Goal: Transaction & Acquisition: Purchase product/service

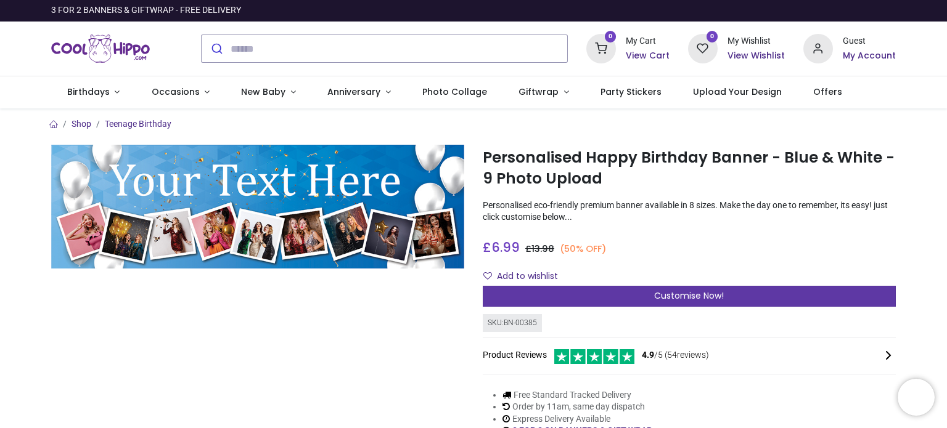
click at [703, 299] on span "Customise Now!" at bounding box center [689, 296] width 70 height 12
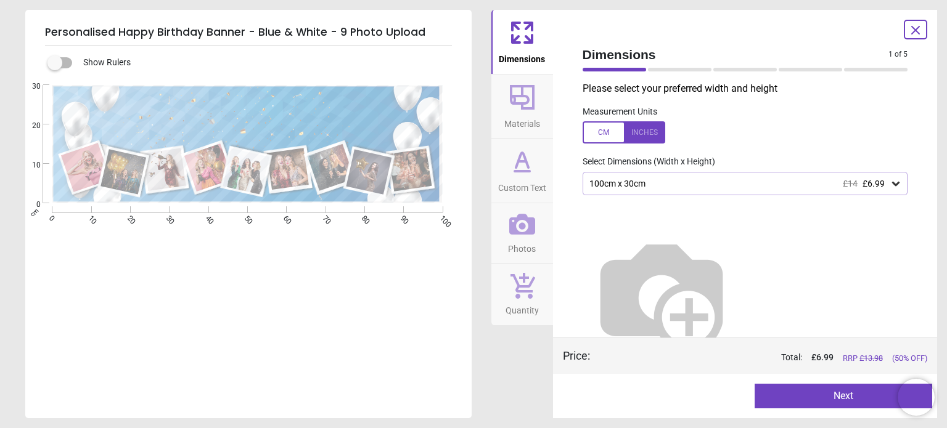
click at [890, 184] on icon at bounding box center [896, 184] width 12 height 12
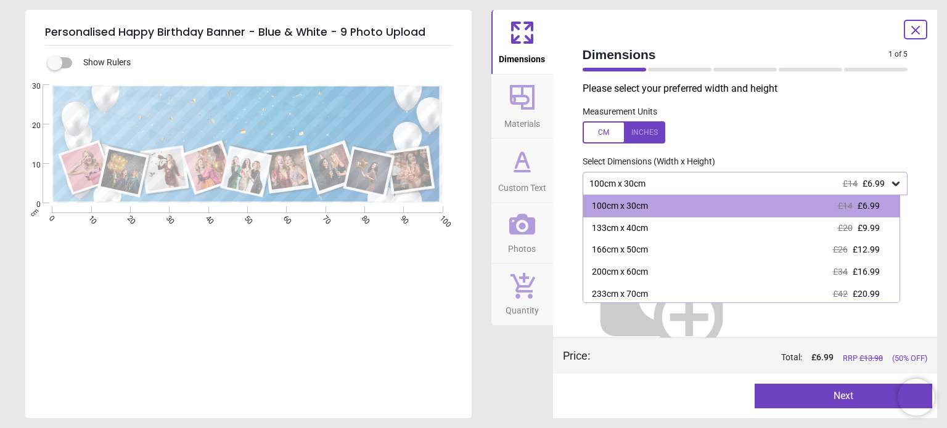
click at [840, 136] on label at bounding box center [745, 132] width 325 height 22
click at [604, 132] on div at bounding box center [624, 132] width 83 height 22
click at [671, 309] on img at bounding box center [662, 294] width 158 height 158
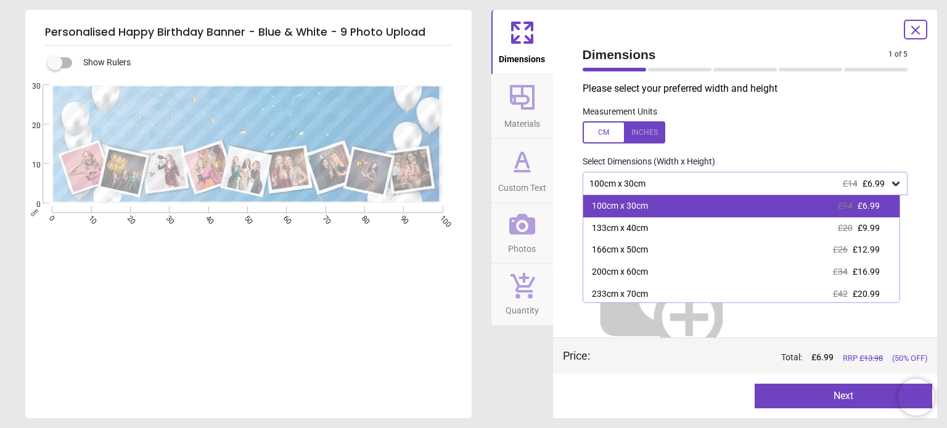
click at [657, 203] on div "100cm x 30cm £14 £6.99" at bounding box center [741, 206] width 316 height 22
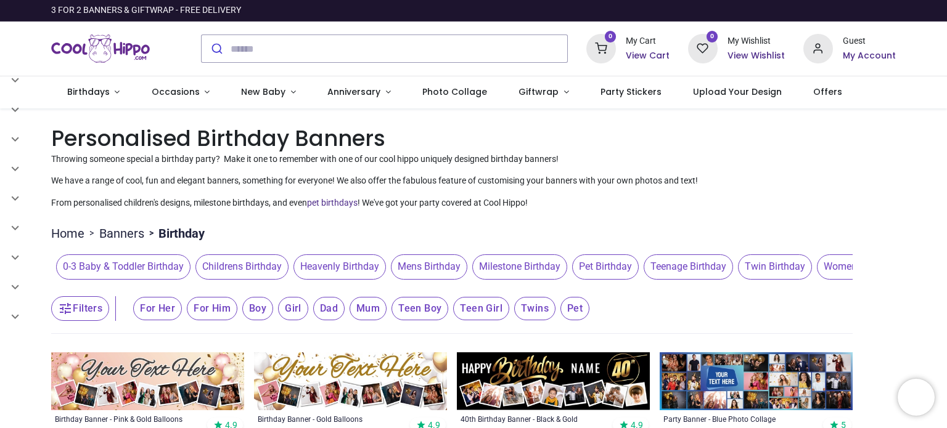
click at [575, 147] on h1 "Personalised Birthday Banners" at bounding box center [473, 138] width 845 height 30
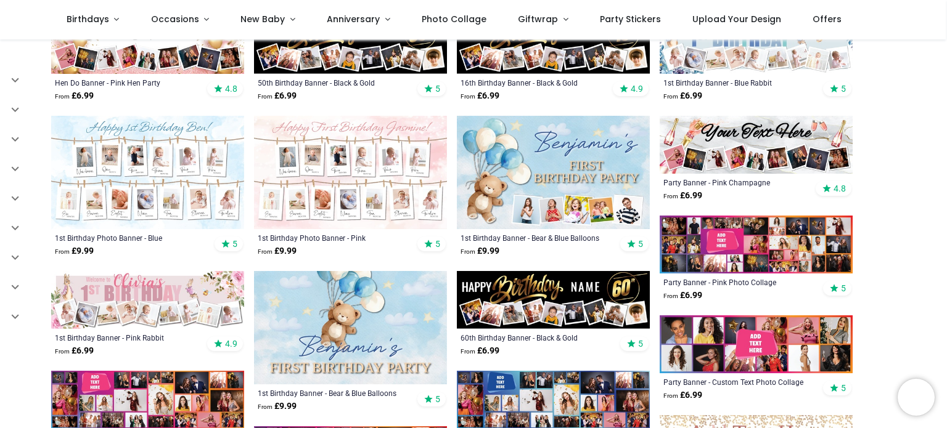
scroll to position [468, 0]
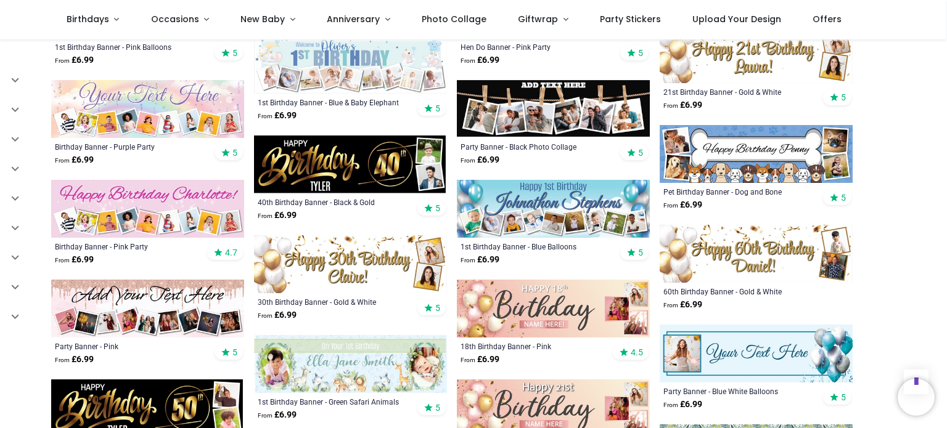
scroll to position [1184, 0]
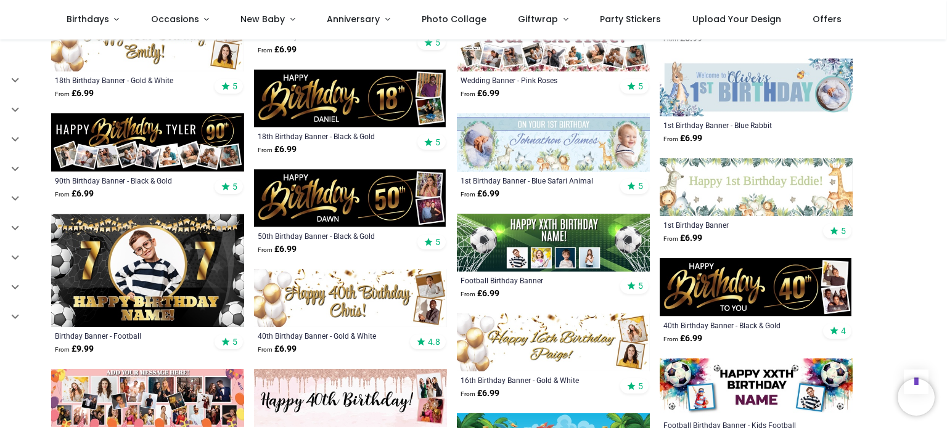
scroll to position [1751, 0]
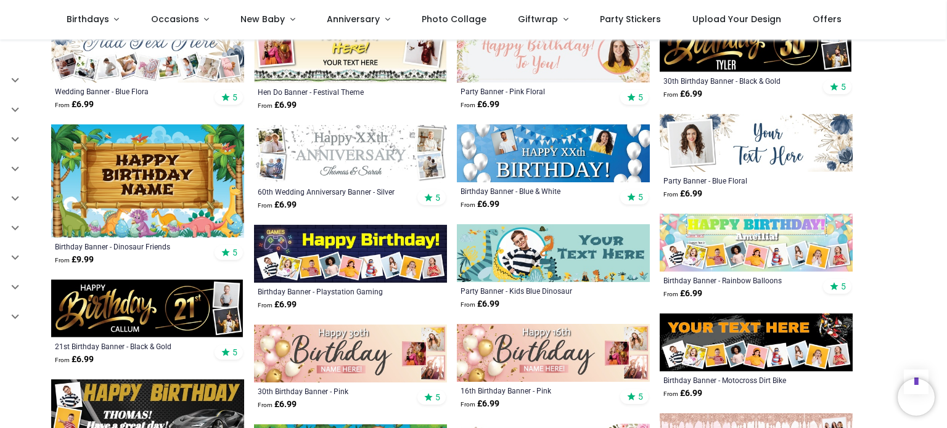
scroll to position [2170, 0]
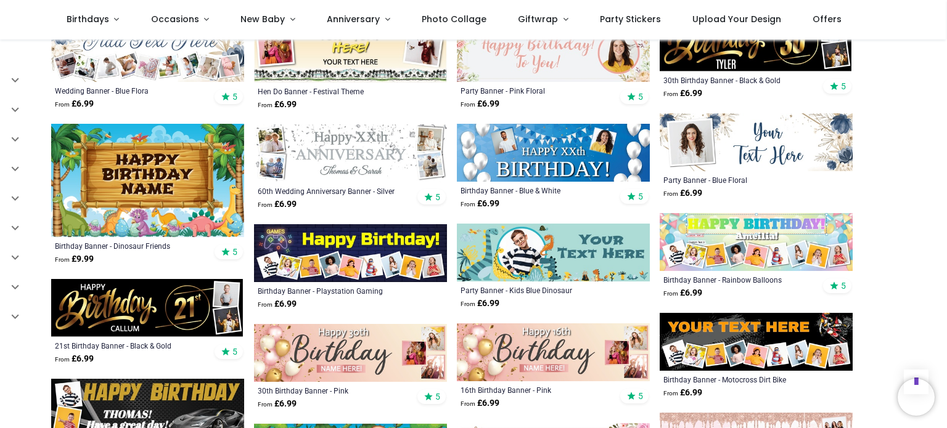
click at [720, 317] on img at bounding box center [756, 342] width 193 height 58
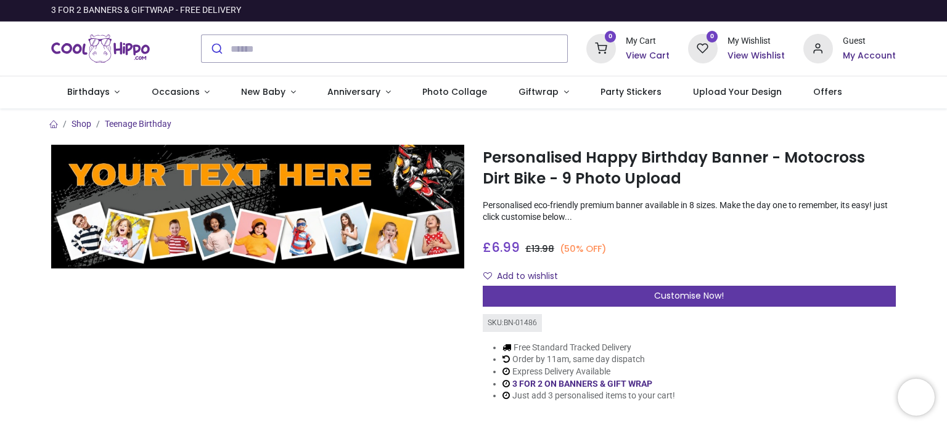
click at [720, 298] on span "Customise Now!" at bounding box center [689, 296] width 70 height 12
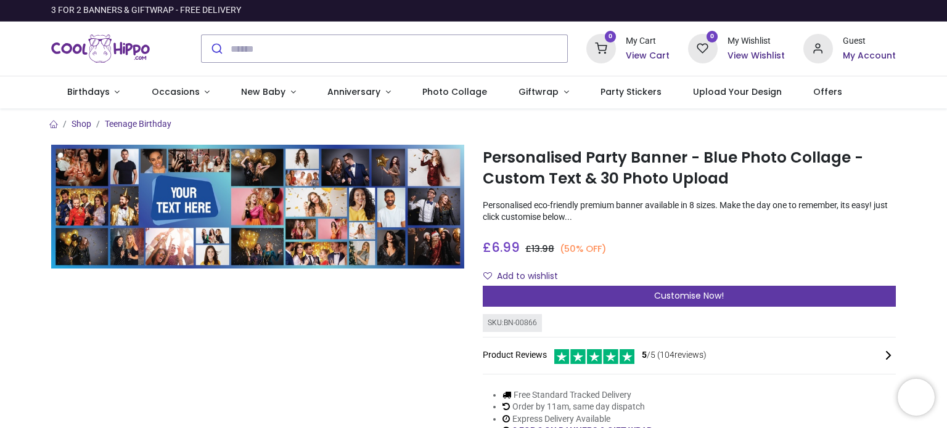
click at [697, 293] on span "Customise Now!" at bounding box center [689, 296] width 70 height 12
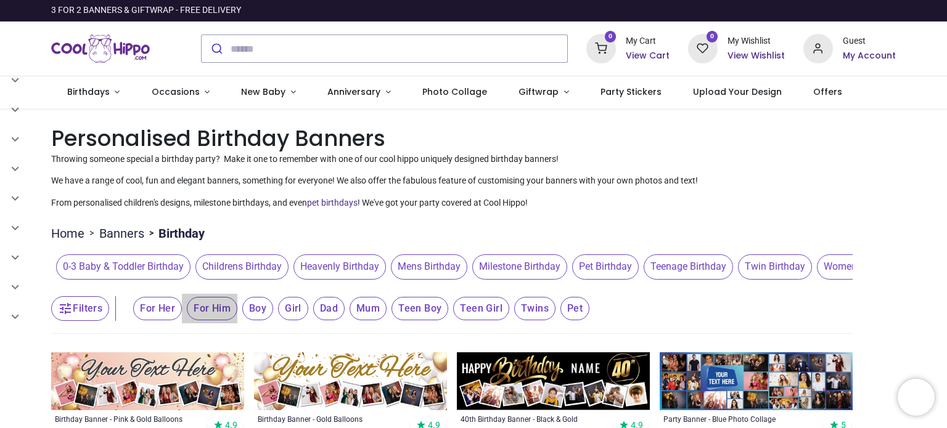
click at [227, 308] on span "For Him" at bounding box center [212, 308] width 51 height 23
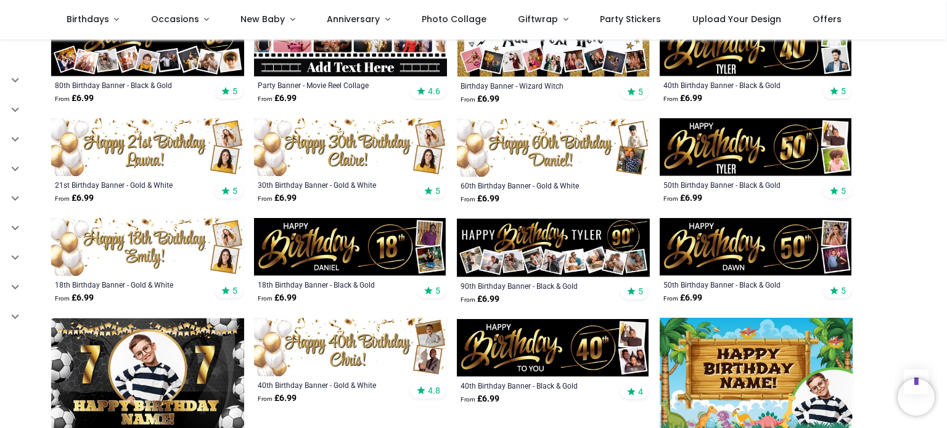
scroll to position [567, 0]
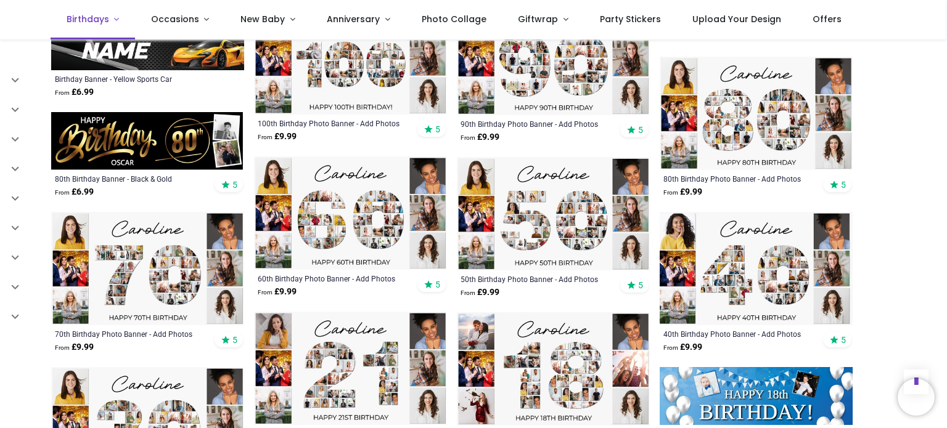
scroll to position [1307, 0]
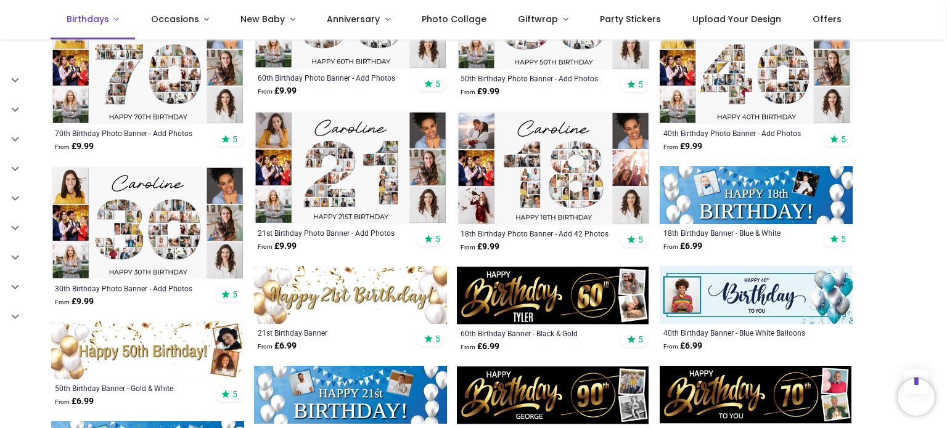
scroll to position [1677, 0]
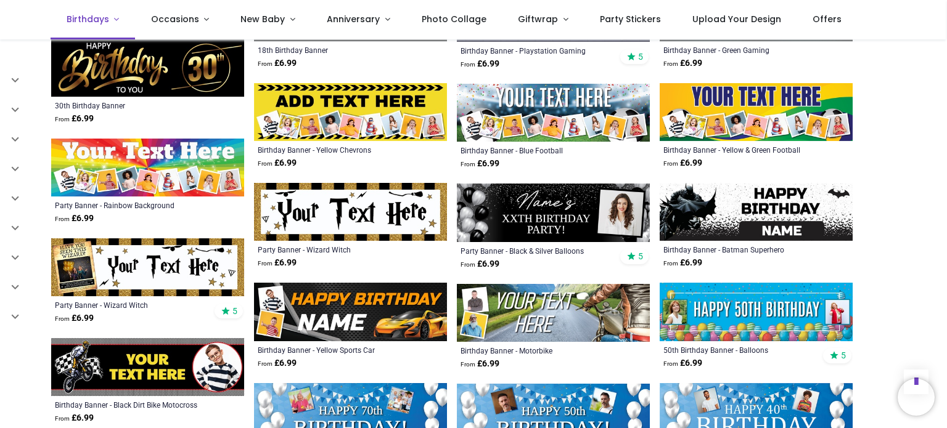
scroll to position [2515, 0]
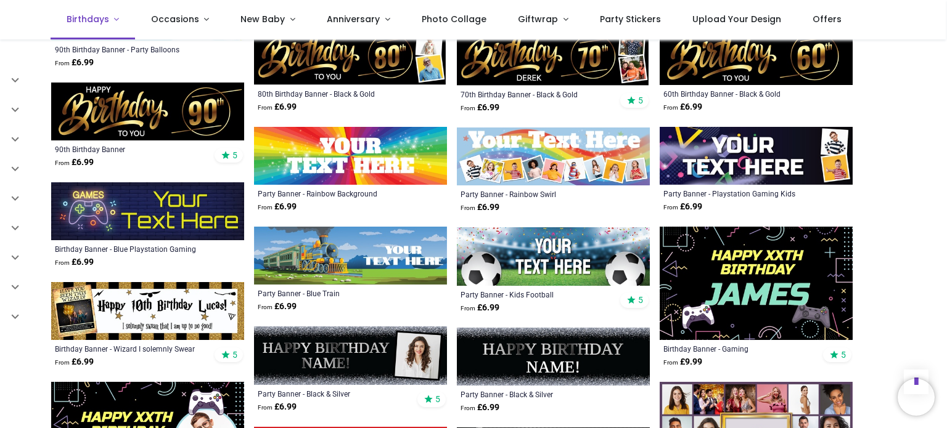
scroll to position [2934, 0]
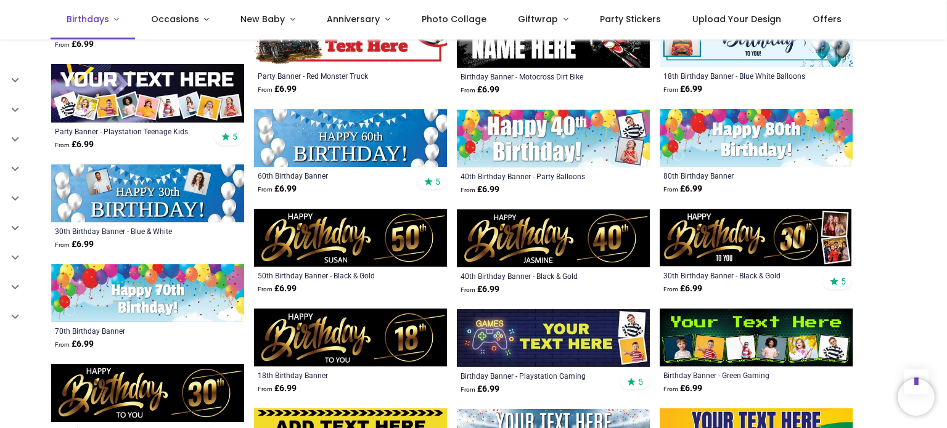
scroll to position [2096, 0]
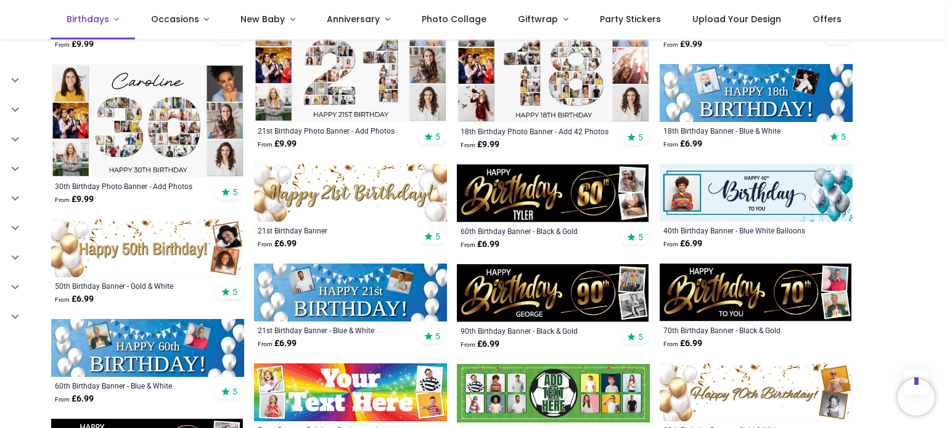
scroll to position [1529, 0]
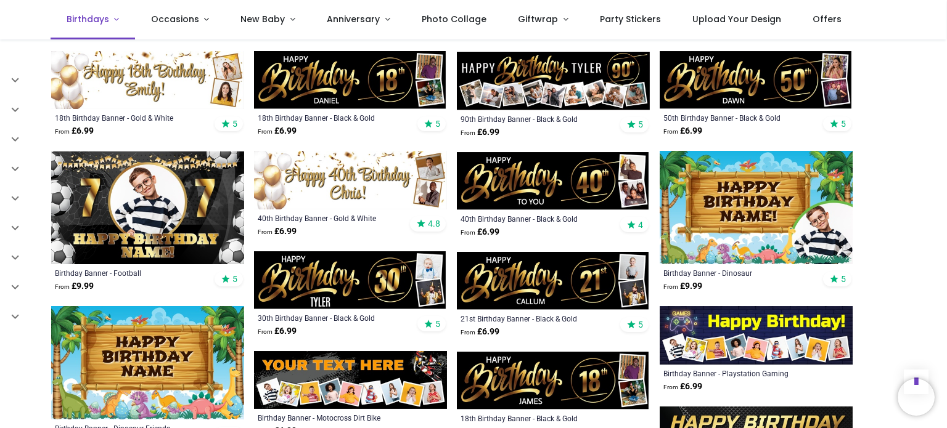
scroll to position [715, 0]
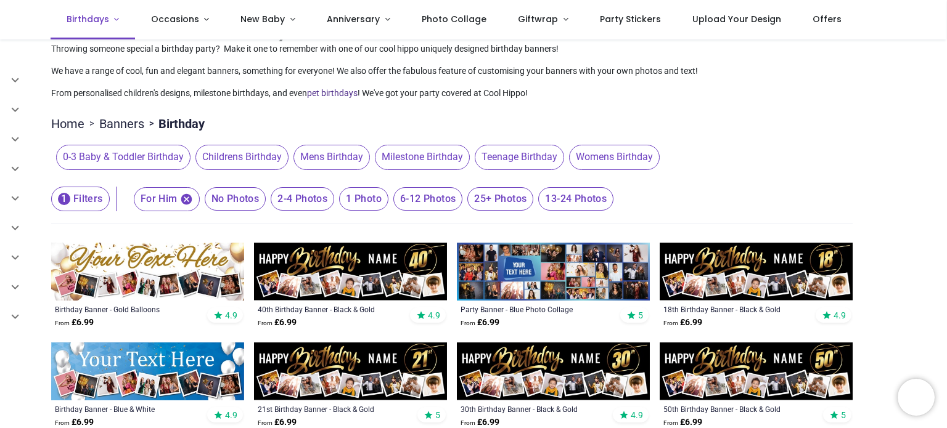
scroll to position [25, 0]
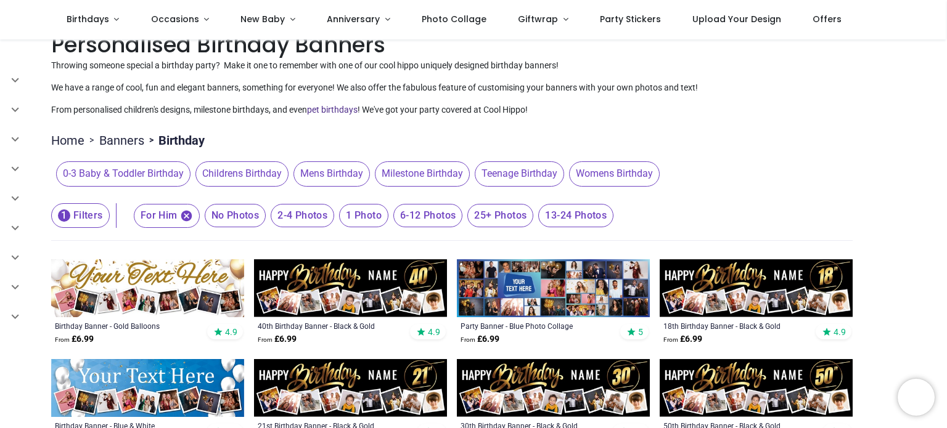
click at [186, 212] on icon "button" at bounding box center [186, 215] width 11 height 11
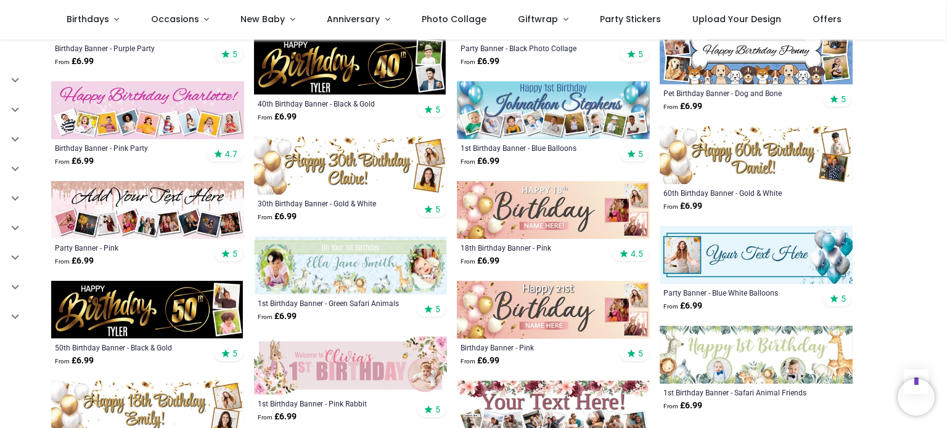
scroll to position [1233, 0]
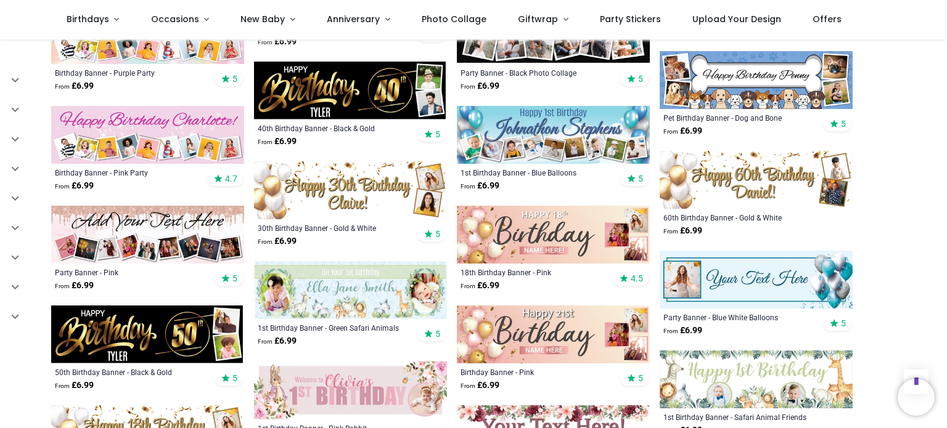
click at [531, 112] on img at bounding box center [553, 135] width 193 height 58
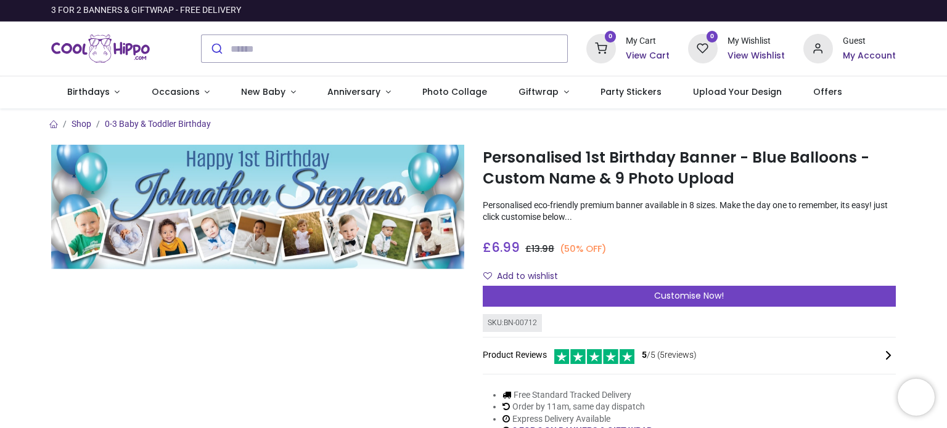
click at [715, 301] on span "Customise Now!" at bounding box center [689, 296] width 70 height 12
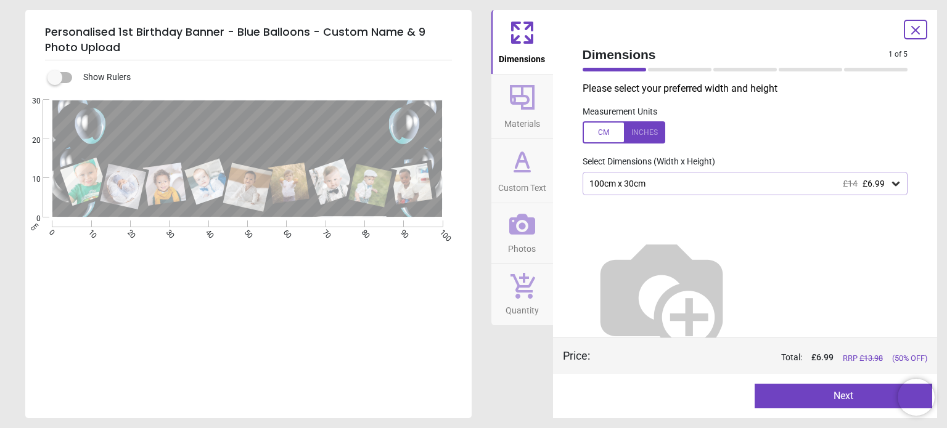
click at [837, 394] on button "Next" at bounding box center [844, 396] width 178 height 25
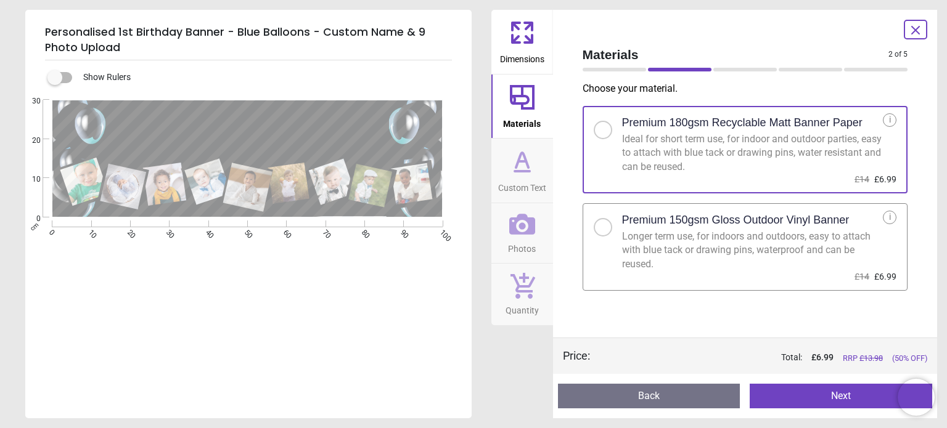
click at [708, 230] on div "Longer term use, for indoors and outdoors, easy to attach with blue tack or dra…" at bounding box center [752, 250] width 261 height 41
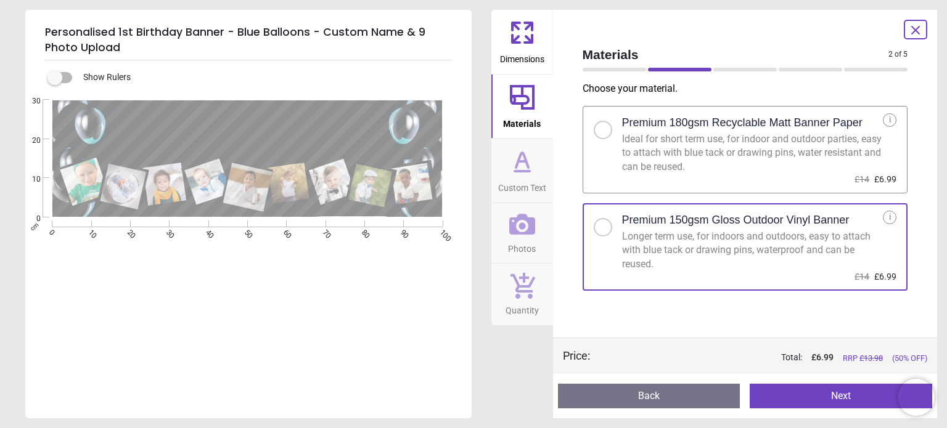
click at [845, 401] on button "Next" at bounding box center [841, 396] width 182 height 25
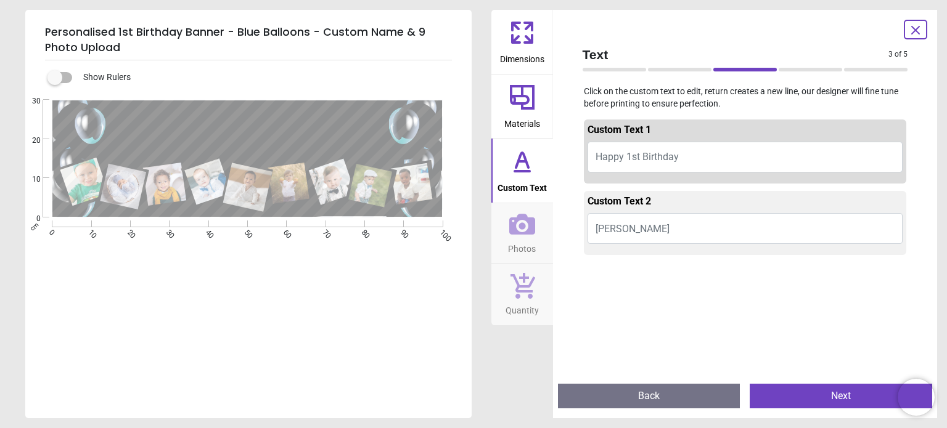
click at [774, 149] on button "Happy 1st Birthday" at bounding box center [745, 157] width 316 height 31
click at [719, 155] on button "Happy 1st Birthday" at bounding box center [745, 157] width 316 height 31
click at [678, 154] on button "Happy 1st Birthday" at bounding box center [745, 157] width 316 height 31
click at [668, 154] on span "Happy 1st Birthday" at bounding box center [636, 157] width 83 height 12
click at [668, 151] on span "Happy 1st Birthday" at bounding box center [636, 157] width 83 height 12
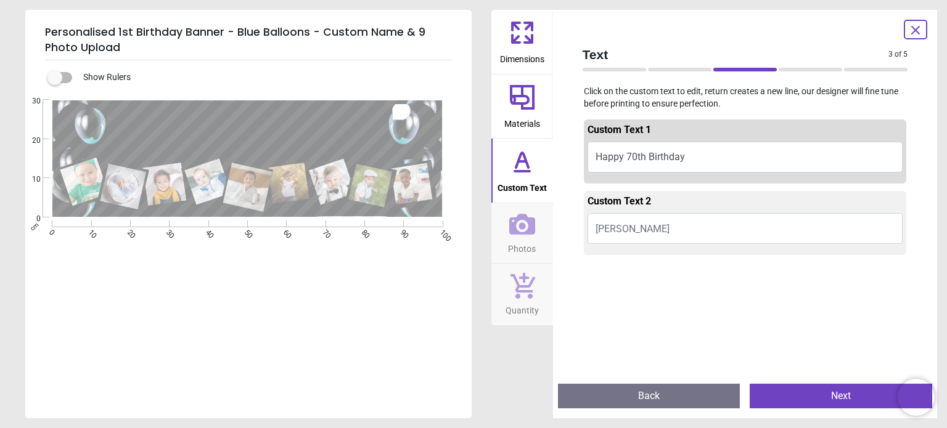
type textarea "**********"
click at [376, 142] on textarea at bounding box center [247, 146] width 276 height 41
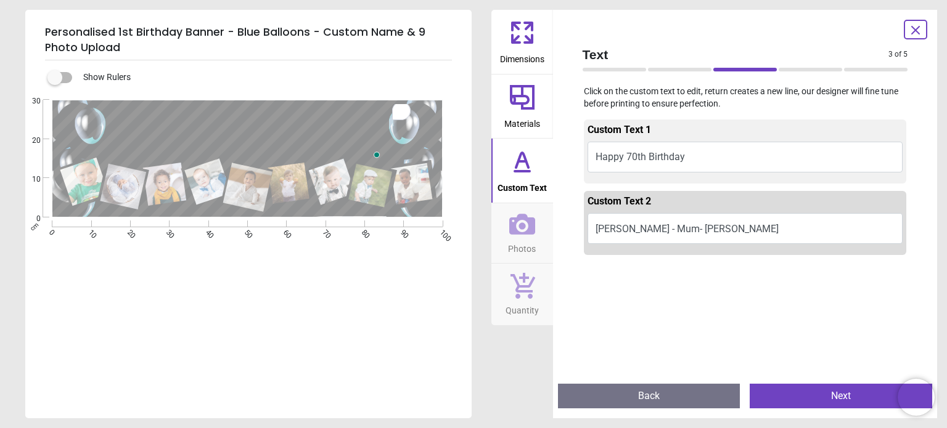
scroll to position [2, 0]
type textarea "**********"
click at [509, 234] on icon at bounding box center [522, 224] width 26 height 26
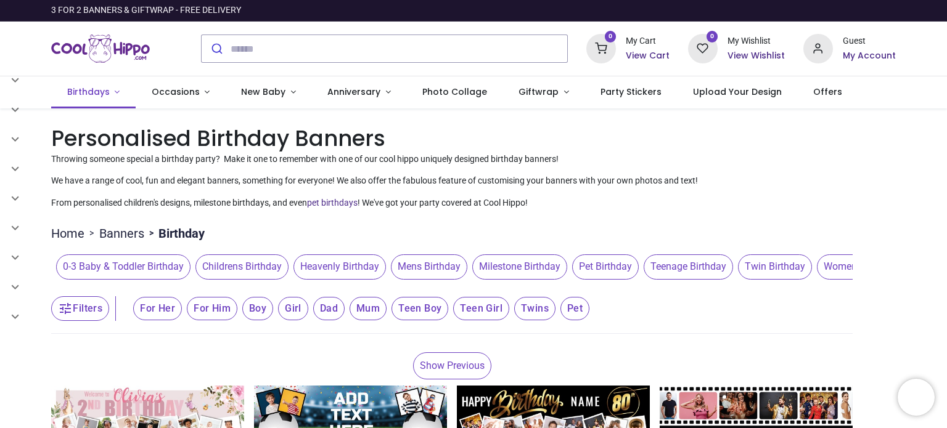
click at [113, 94] on link "Birthdays" at bounding box center [93, 92] width 84 height 32
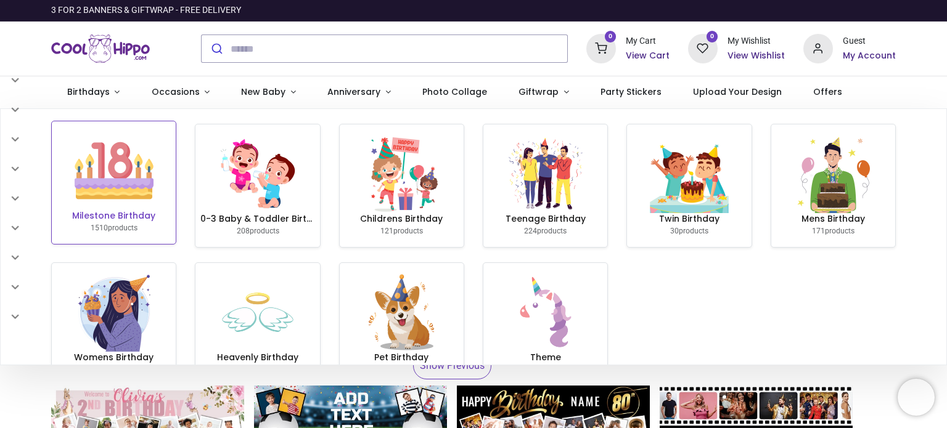
click at [94, 176] on img at bounding box center [114, 170] width 79 height 79
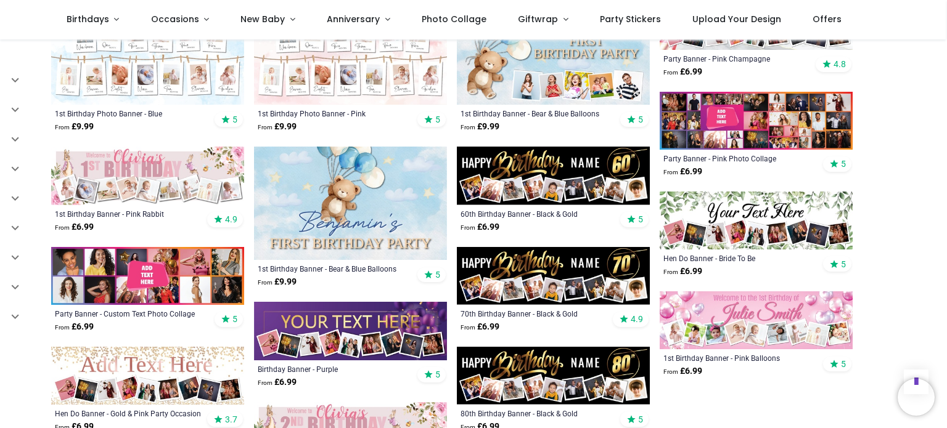
scroll to position [641, 0]
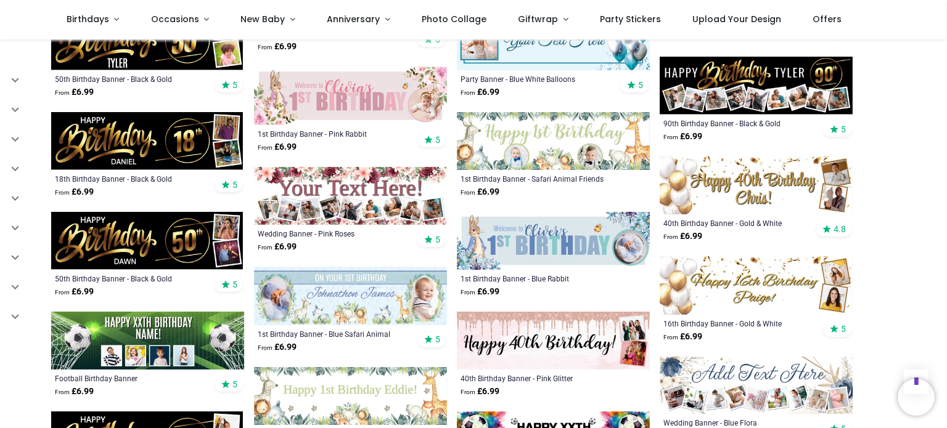
scroll to position [1553, 0]
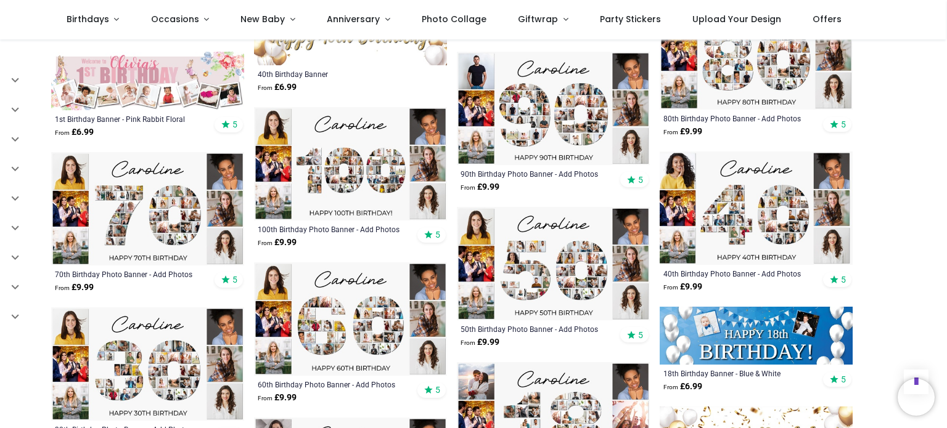
scroll to position [2367, 0]
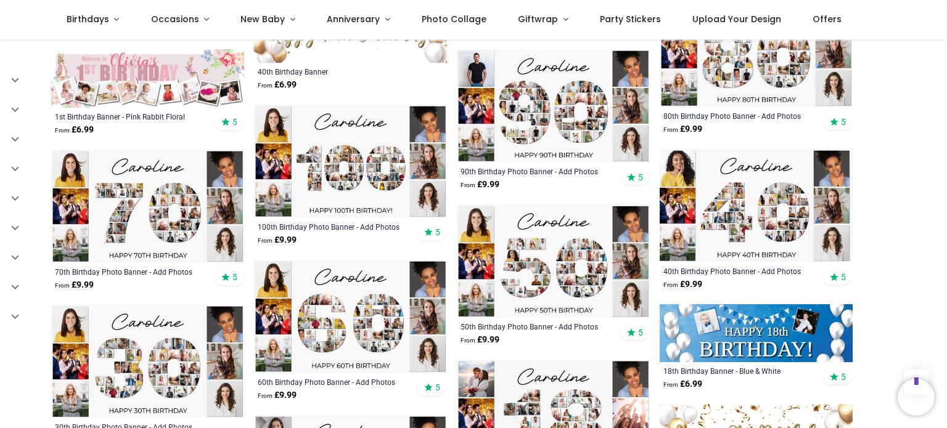
click at [207, 209] on img at bounding box center [147, 206] width 193 height 113
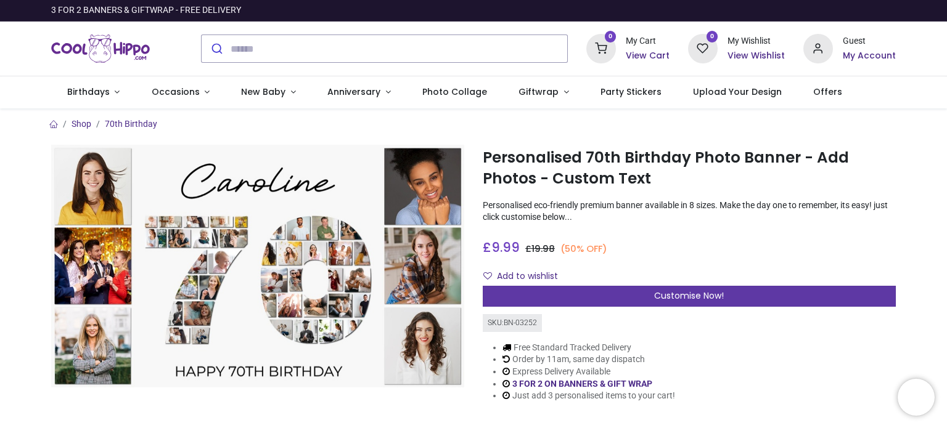
click at [603, 290] on div "Customise Now!" at bounding box center [689, 296] width 413 height 21
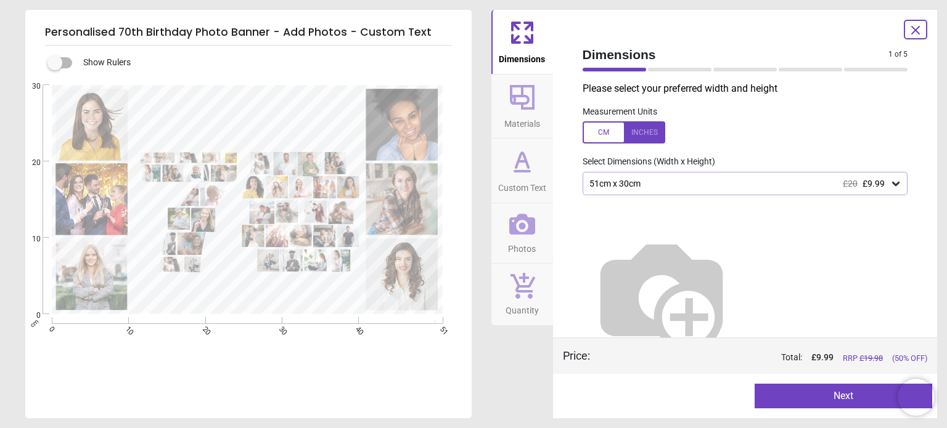
click at [536, 120] on span "Materials" at bounding box center [522, 121] width 36 height 18
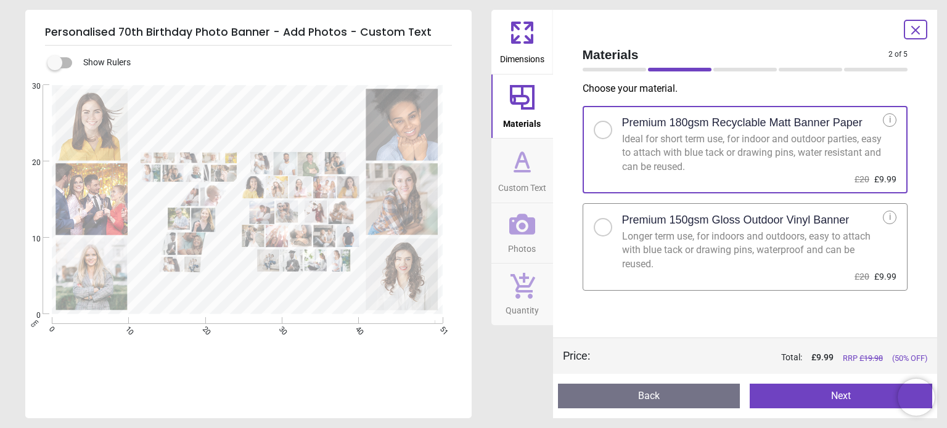
click at [619, 235] on div at bounding box center [608, 224] width 28 height 26
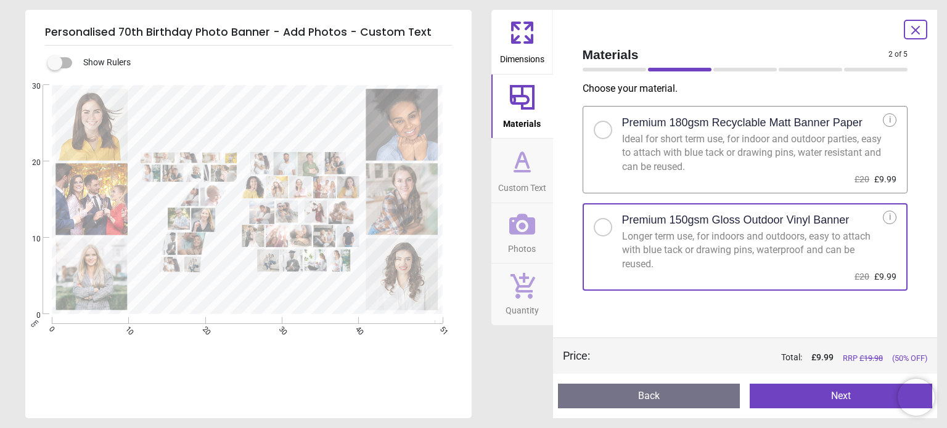
click at [523, 166] on icon at bounding box center [522, 162] width 30 height 30
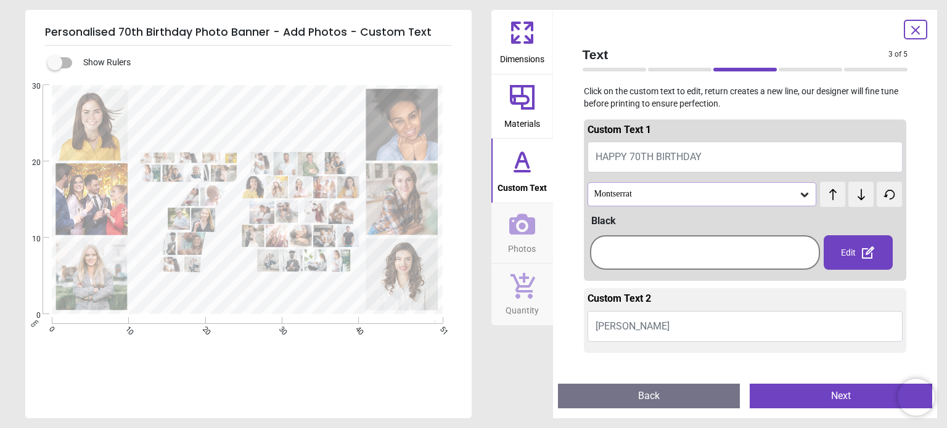
click at [638, 195] on div "Montserrat" at bounding box center [696, 194] width 206 height 10
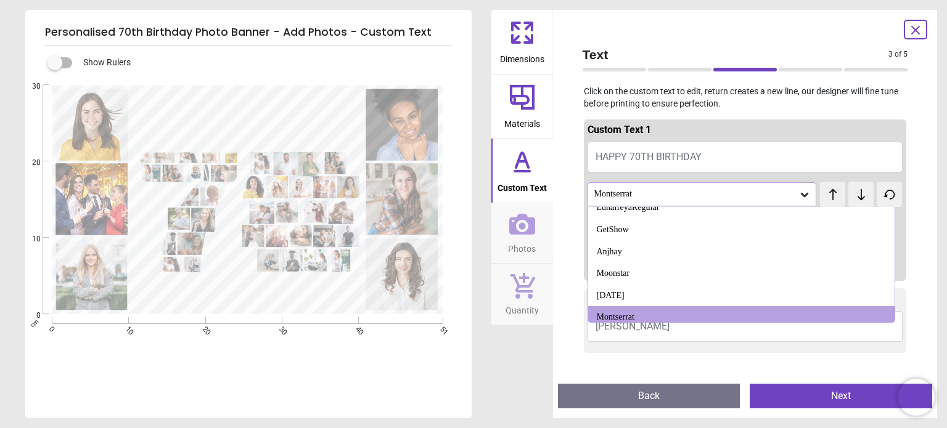
scroll to position [1289, 0]
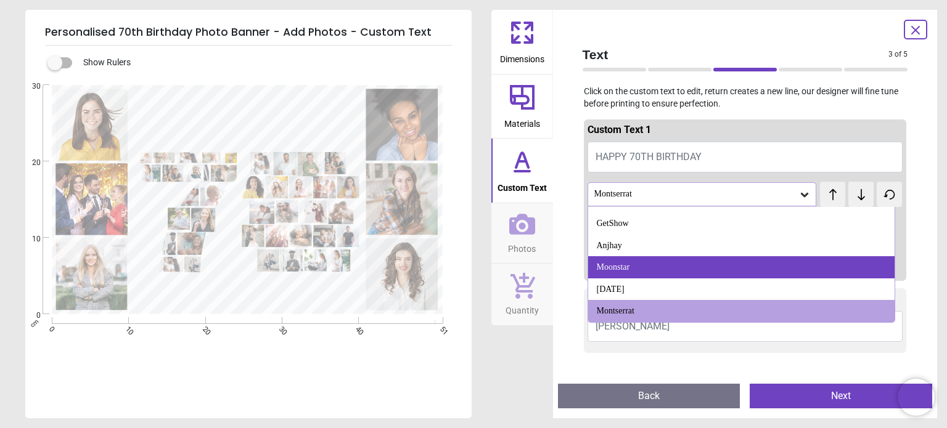
click at [621, 271] on div "Moonstar" at bounding box center [613, 267] width 33 height 12
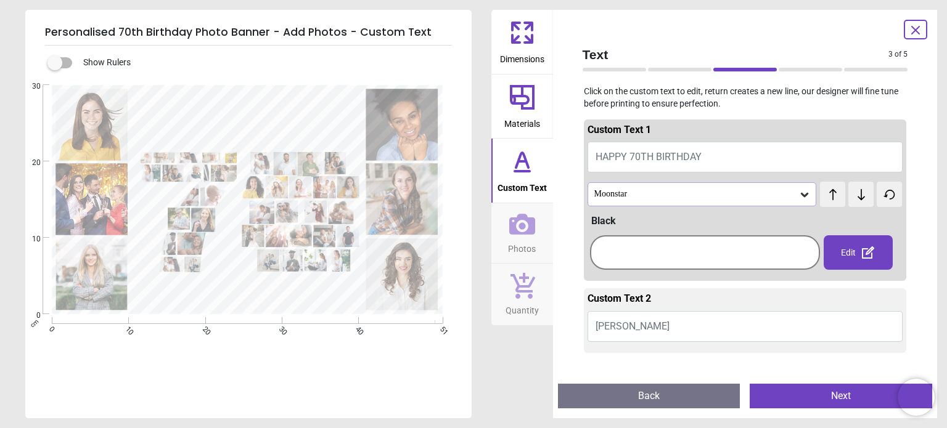
scroll to position [25, 0]
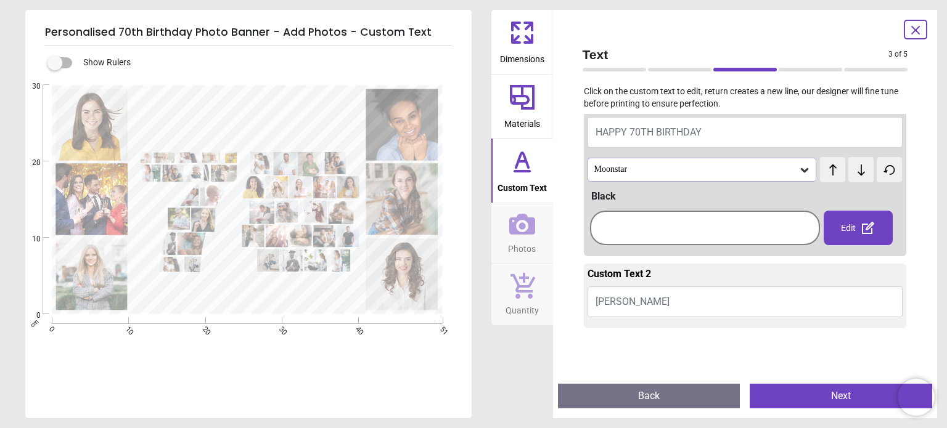
click at [852, 169] on icon at bounding box center [861, 170] width 18 height 12
click at [848, 169] on button at bounding box center [860, 169] width 25 height 25
click at [852, 168] on icon at bounding box center [861, 170] width 18 height 12
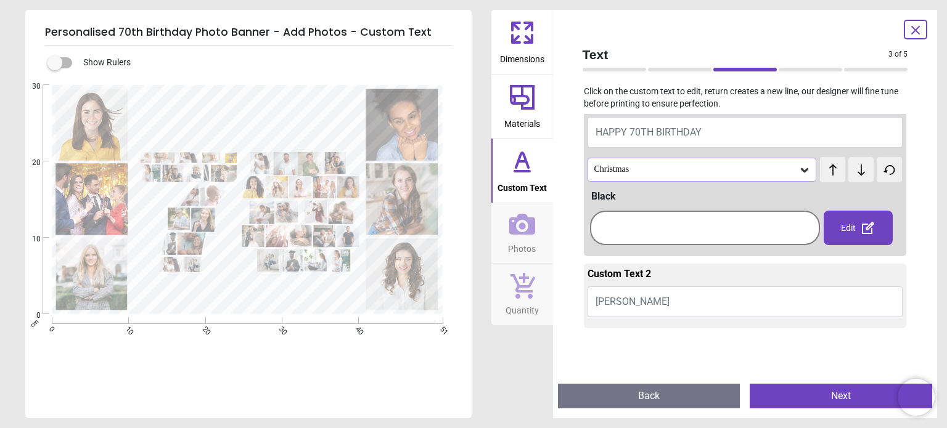
click at [852, 168] on icon at bounding box center [861, 170] width 18 height 12
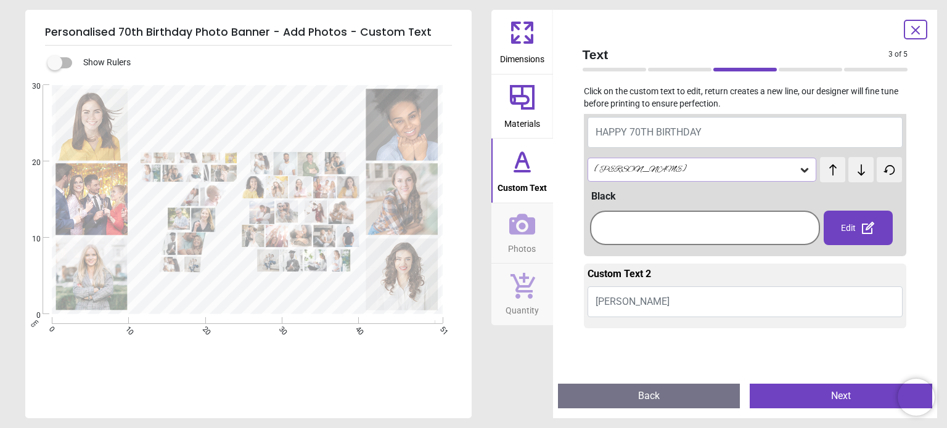
click at [852, 168] on icon at bounding box center [861, 170] width 18 height 12
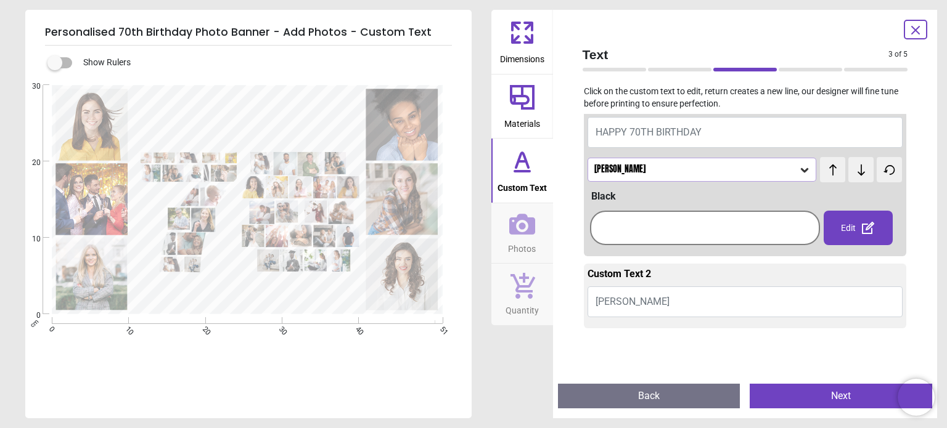
click at [852, 168] on icon at bounding box center [861, 170] width 18 height 12
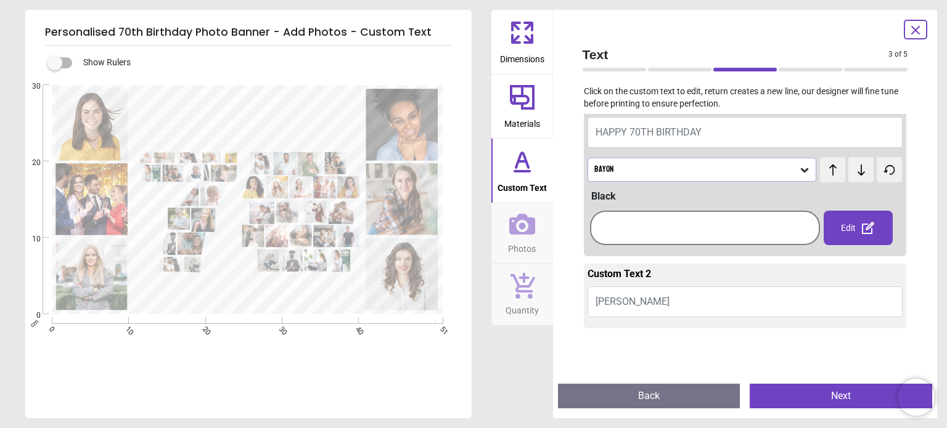
click at [852, 168] on icon at bounding box center [861, 170] width 18 height 12
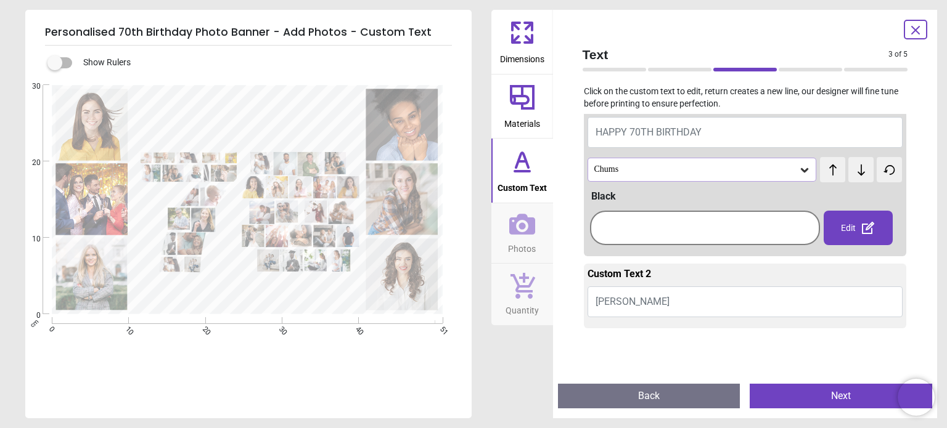
click at [852, 168] on icon at bounding box center [861, 170] width 18 height 12
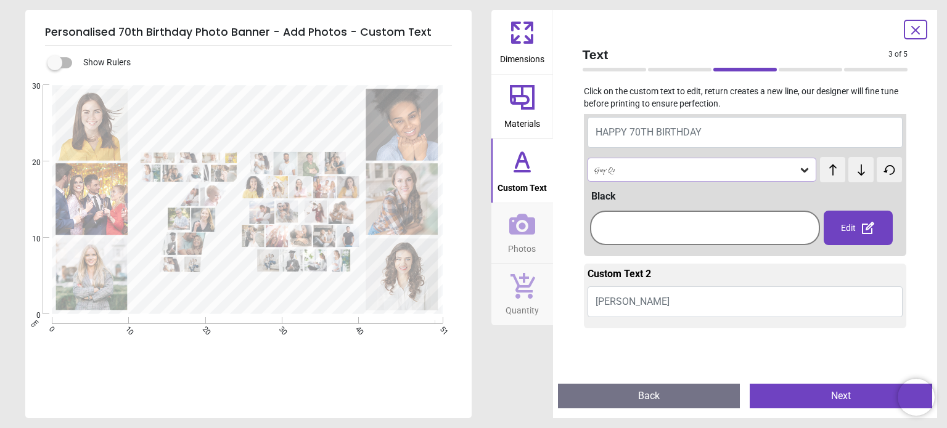
click at [852, 168] on icon at bounding box center [861, 170] width 18 height 12
click at [853, 169] on icon at bounding box center [861, 170] width 18 height 12
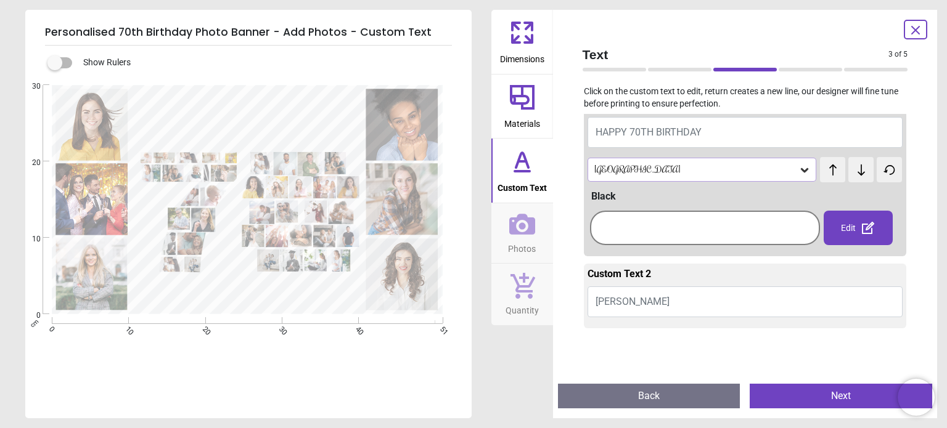
click at [853, 169] on icon at bounding box center [861, 170] width 18 height 12
click at [790, 163] on div "Russo One" at bounding box center [701, 169] width 229 height 23
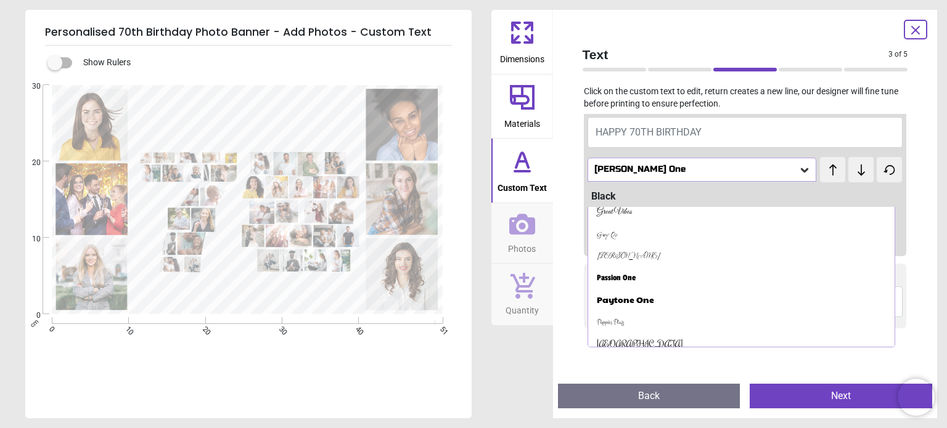
scroll to position [518, 0]
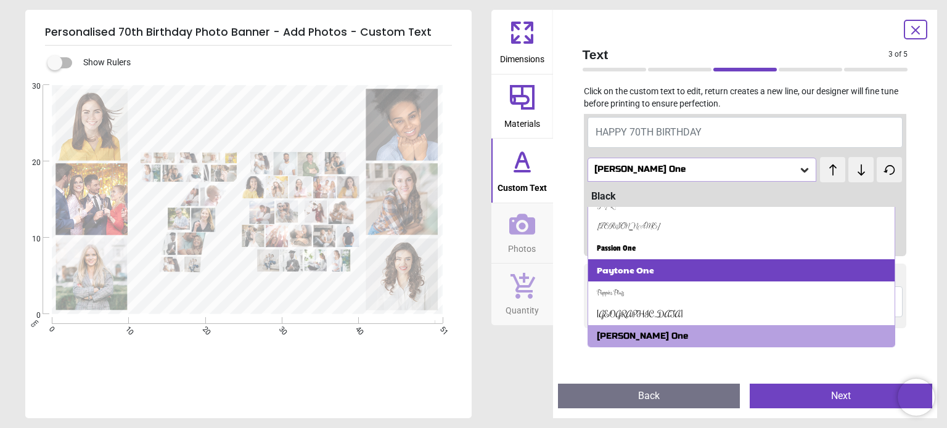
click at [732, 279] on div "Paytone One" at bounding box center [741, 271] width 306 height 22
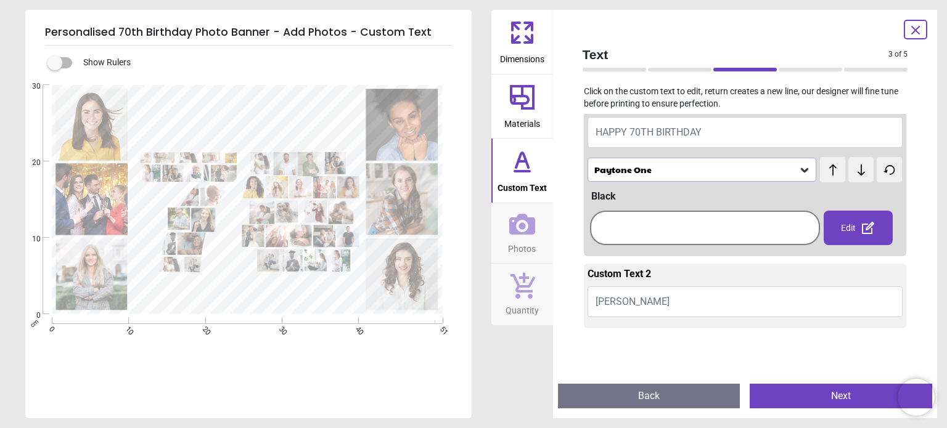
click at [804, 174] on icon at bounding box center [804, 170] width 12 height 12
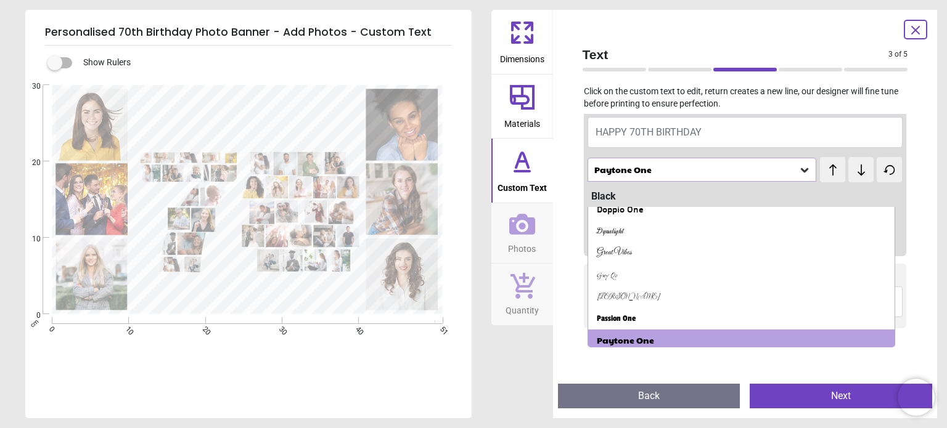
scroll to position [452, 0]
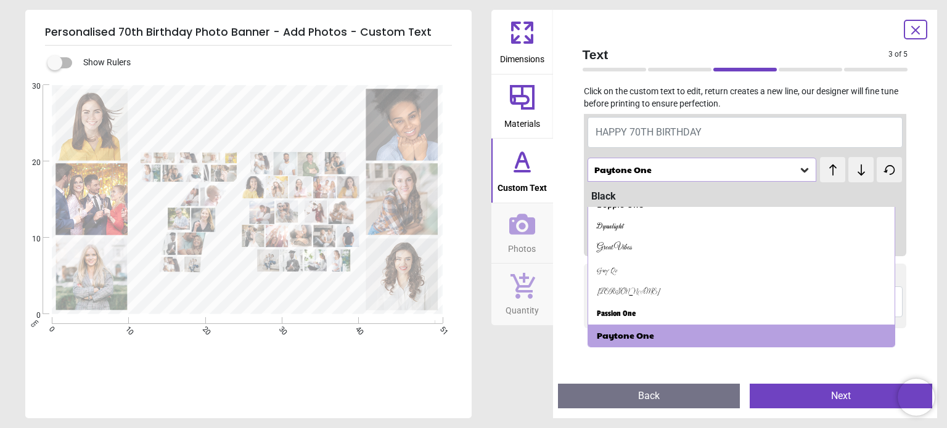
click at [829, 179] on button at bounding box center [832, 169] width 25 height 25
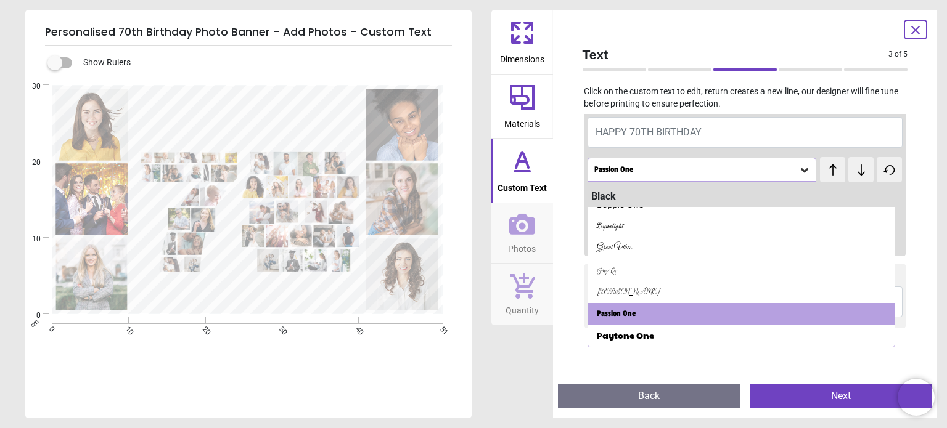
click at [829, 179] on button at bounding box center [832, 169] width 25 height 25
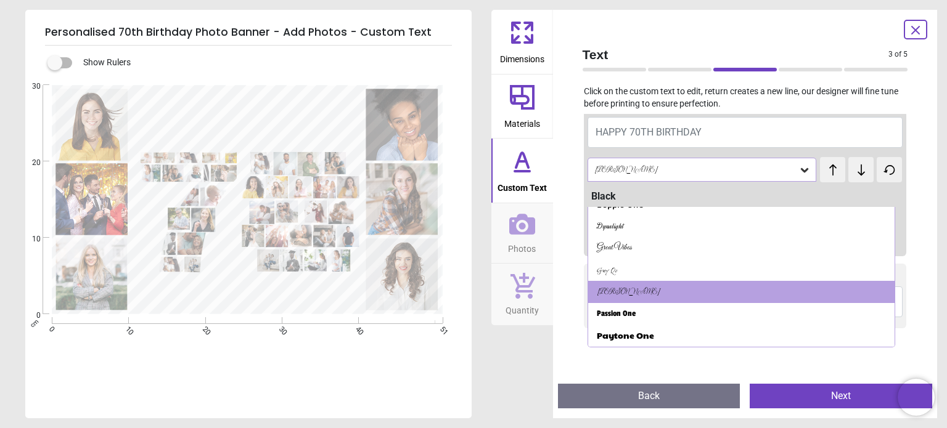
click at [829, 179] on button at bounding box center [832, 169] width 25 height 25
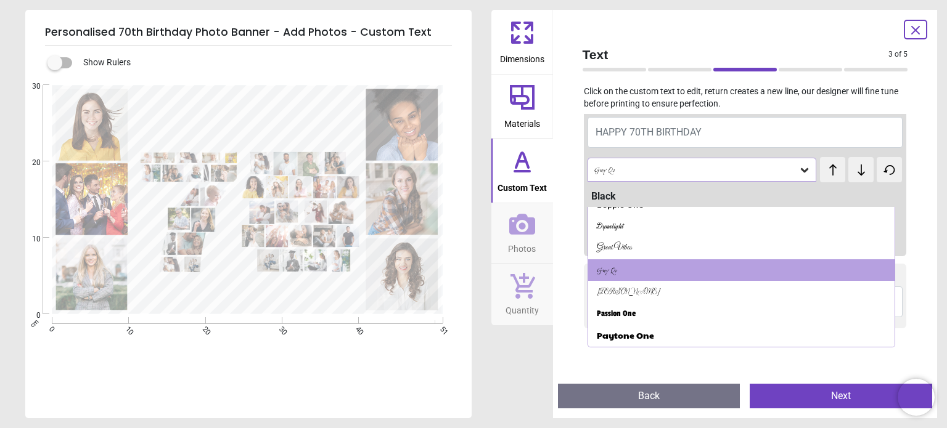
click at [829, 179] on button at bounding box center [832, 169] width 25 height 25
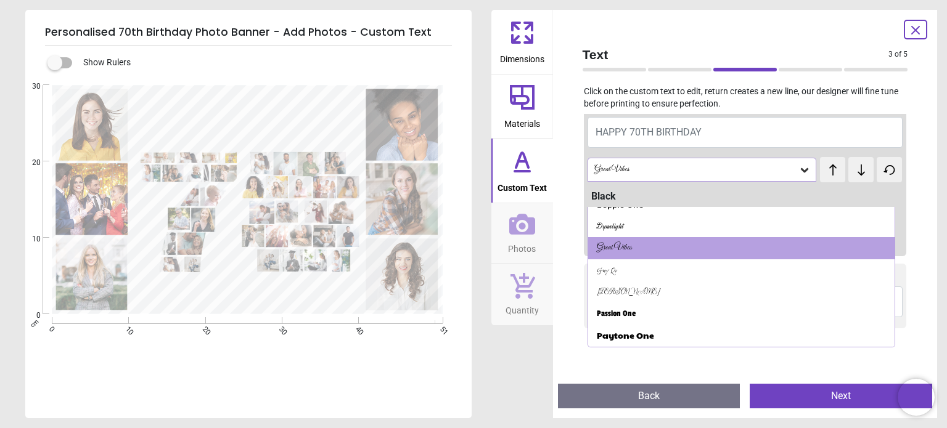
click at [829, 179] on button at bounding box center [832, 169] width 25 height 25
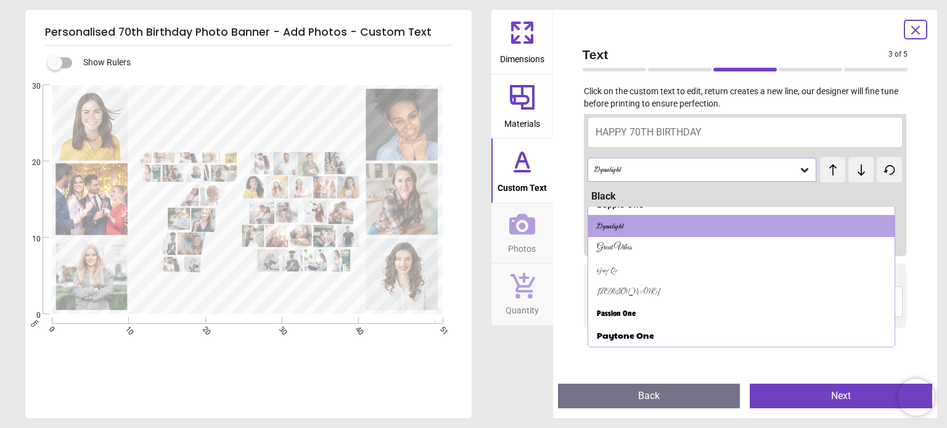
click at [829, 179] on button at bounding box center [832, 169] width 25 height 25
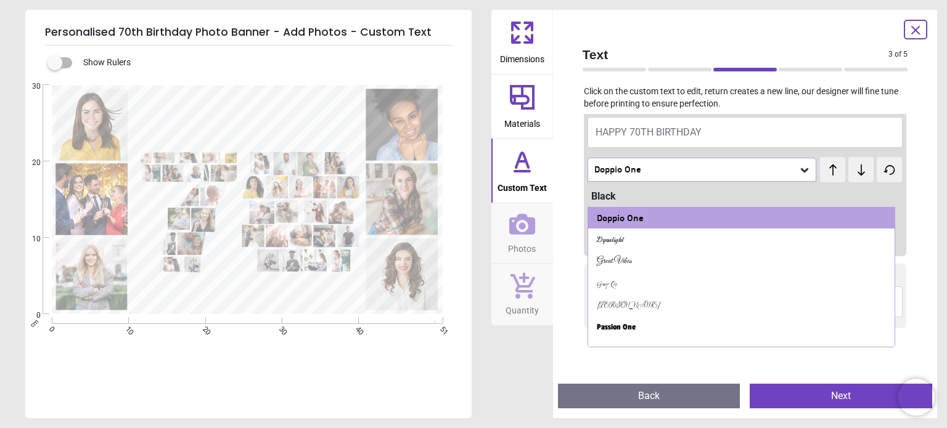
click at [829, 179] on button at bounding box center [832, 169] width 25 height 25
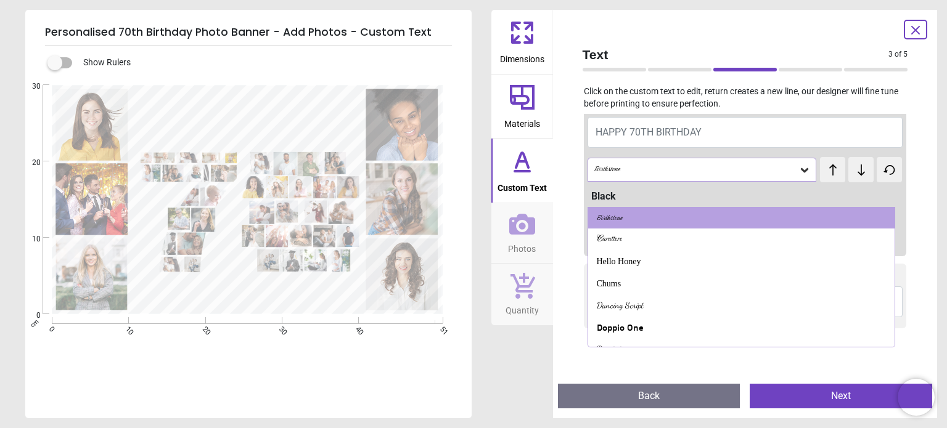
click at [829, 179] on button at bounding box center [832, 169] width 25 height 25
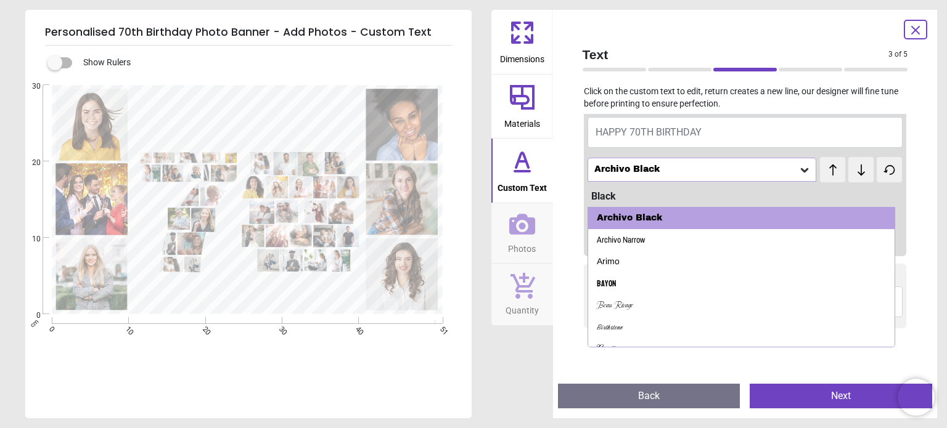
click at [829, 179] on button at bounding box center [832, 169] width 25 height 25
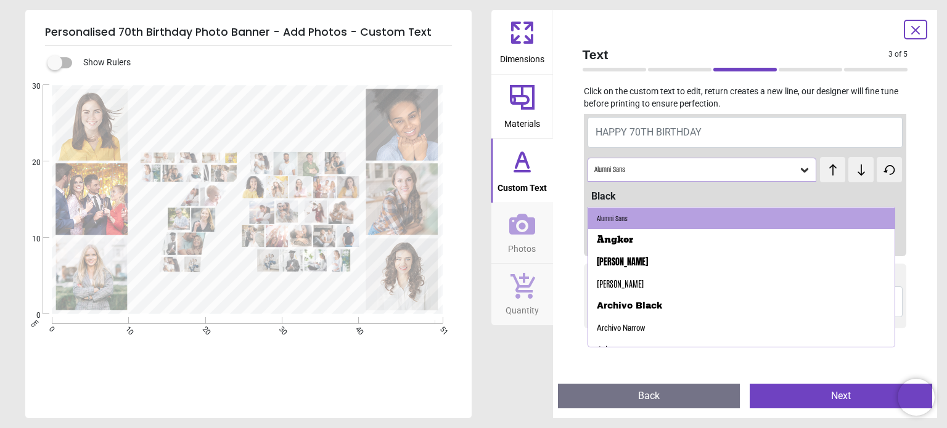
click at [829, 179] on button at bounding box center [832, 169] width 25 height 25
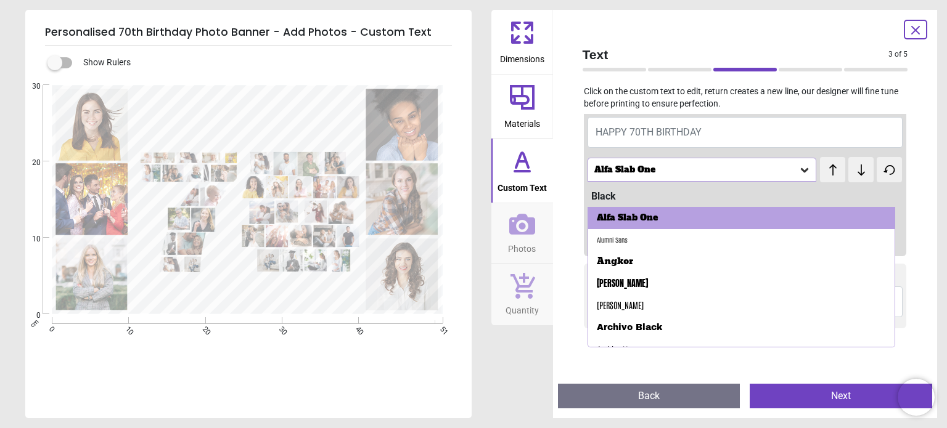
click at [829, 179] on button at bounding box center [832, 169] width 25 height 25
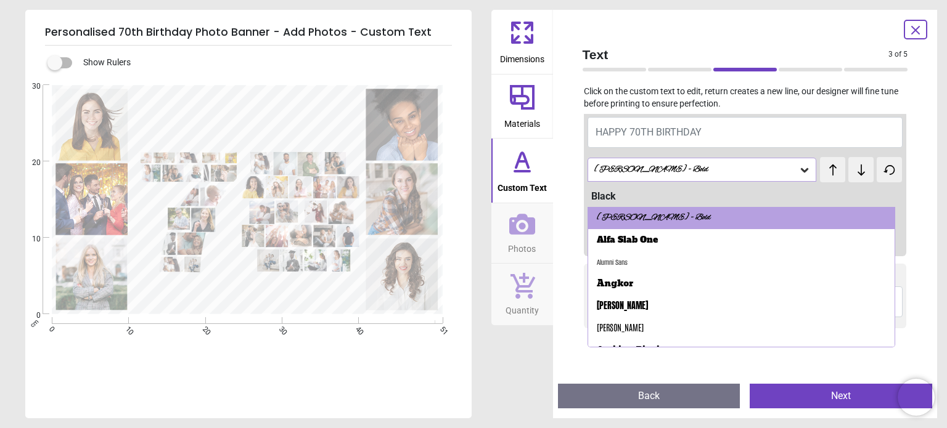
click at [829, 179] on button at bounding box center [832, 169] width 25 height 25
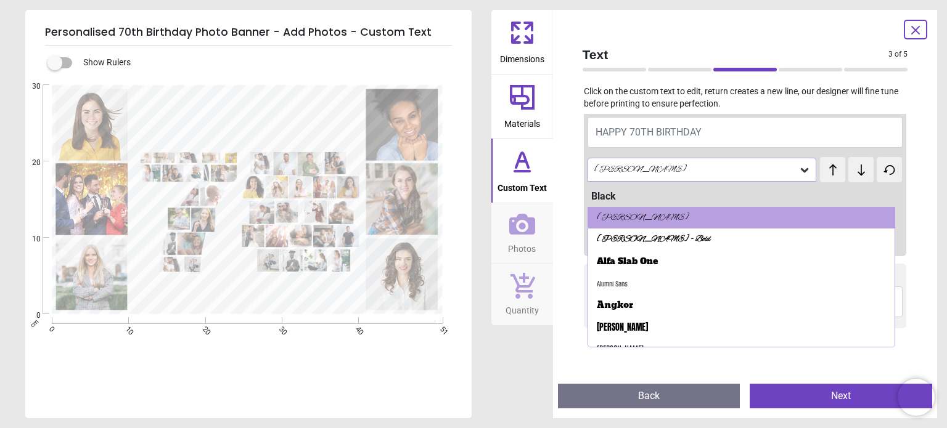
click at [829, 179] on button at bounding box center [832, 169] width 25 height 25
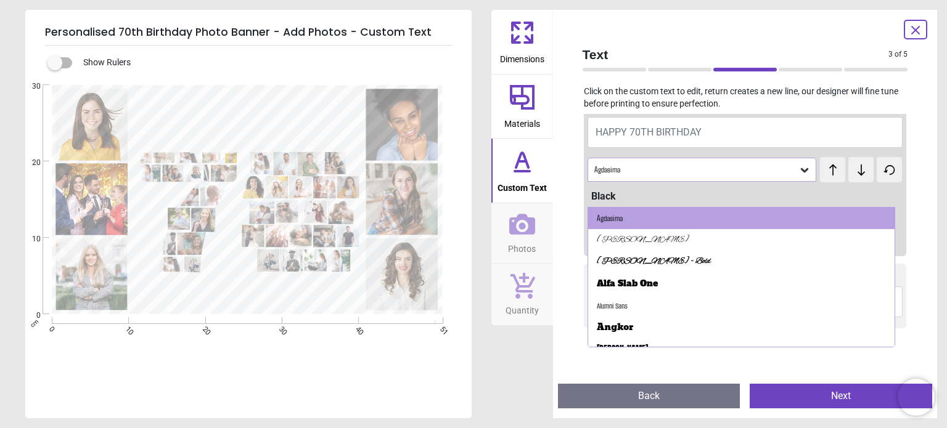
click at [829, 179] on button at bounding box center [832, 169] width 25 height 25
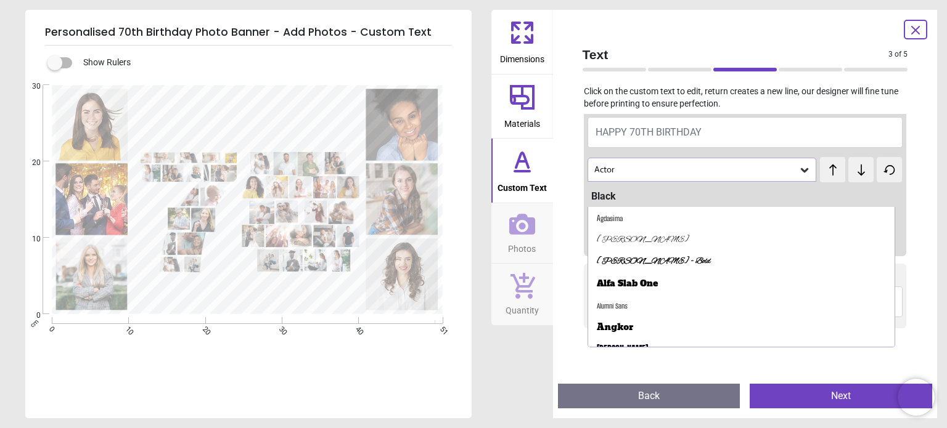
scroll to position [22, 0]
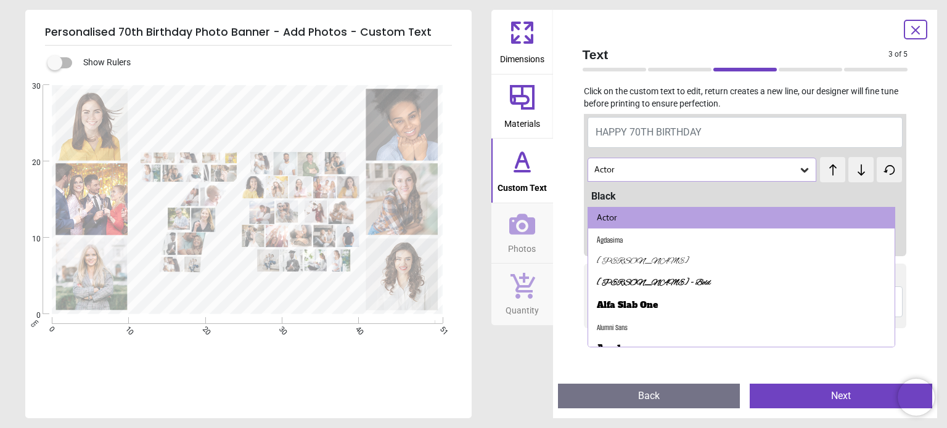
click at [829, 179] on button at bounding box center [832, 169] width 25 height 25
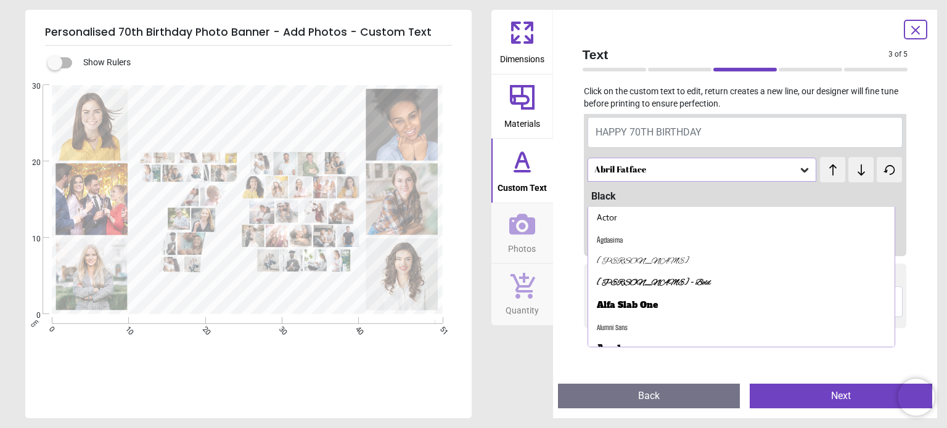
scroll to position [0, 0]
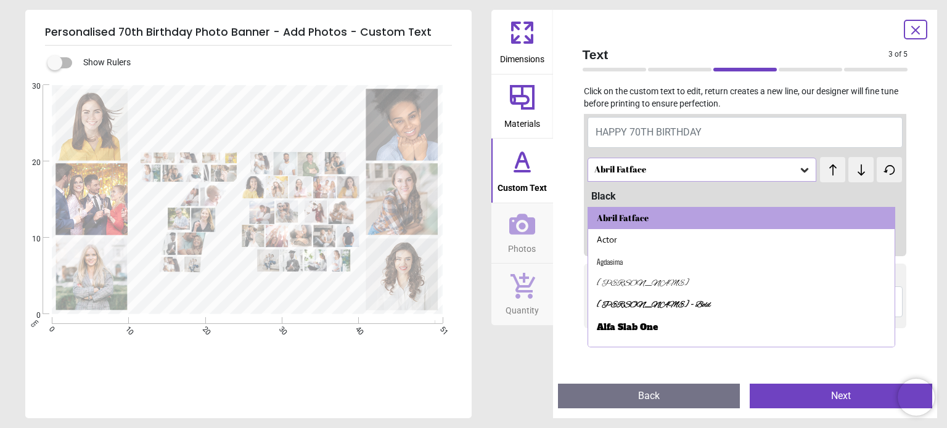
click at [829, 179] on button at bounding box center [832, 169] width 25 height 25
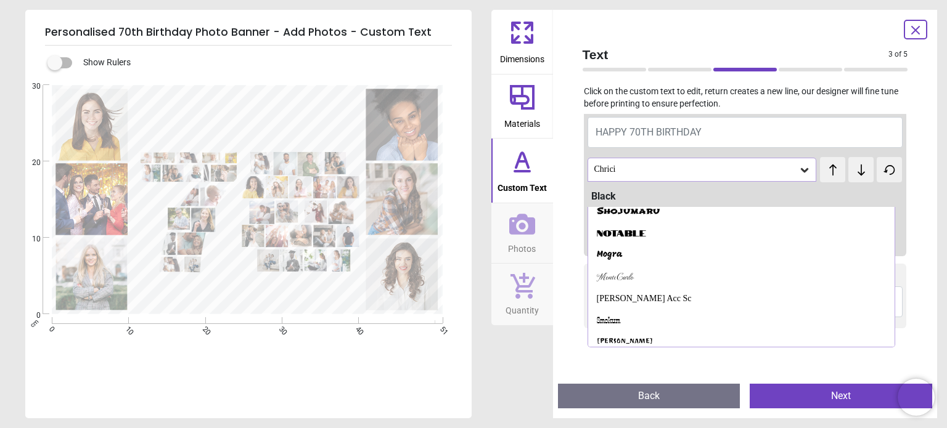
scroll to position [1352, 0]
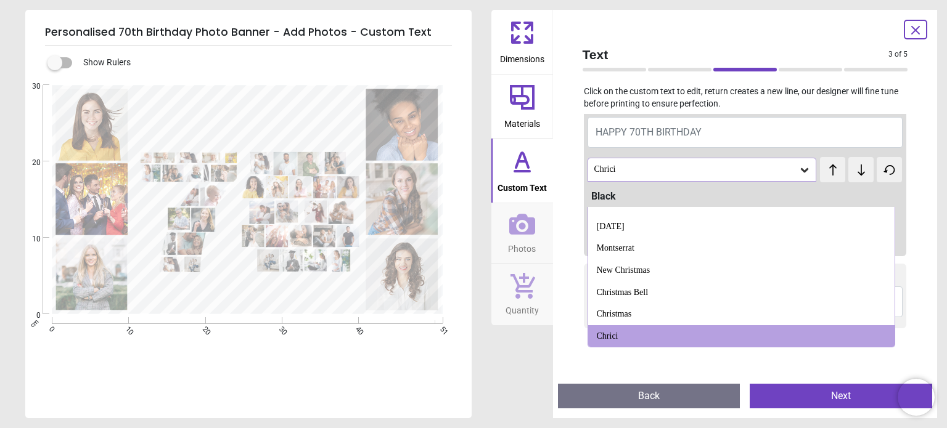
click at [829, 179] on button at bounding box center [832, 169] width 25 height 25
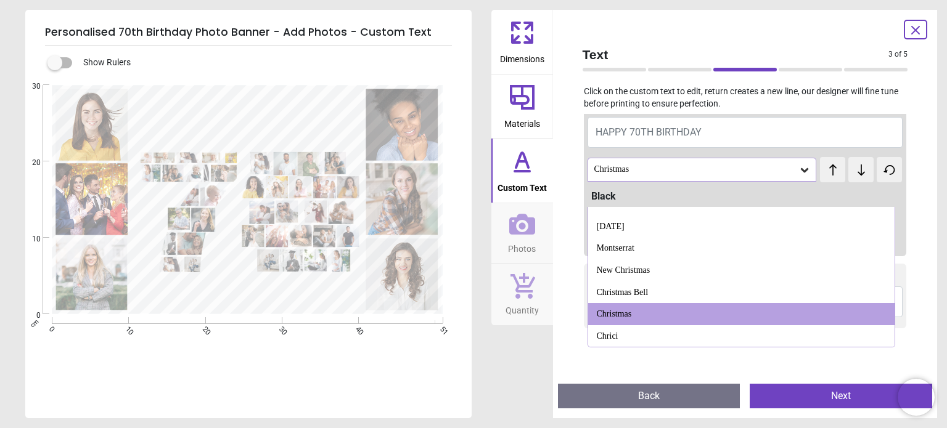
click at [829, 179] on button at bounding box center [832, 169] width 25 height 25
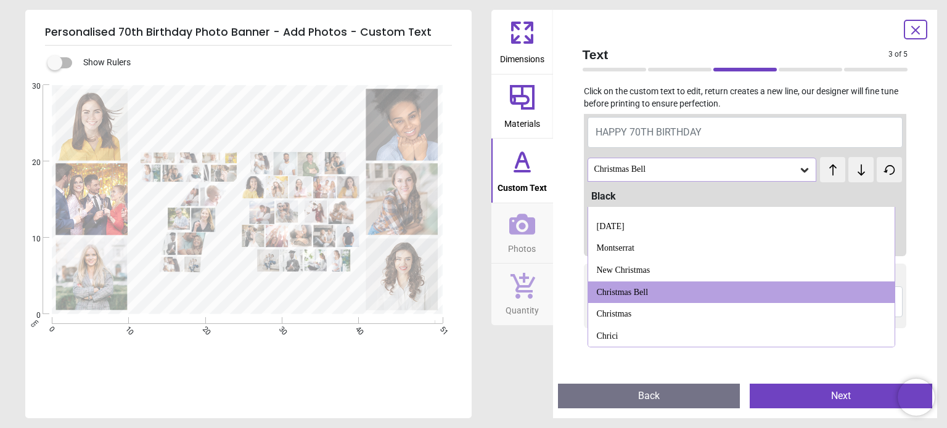
click at [829, 179] on button at bounding box center [832, 169] width 25 height 25
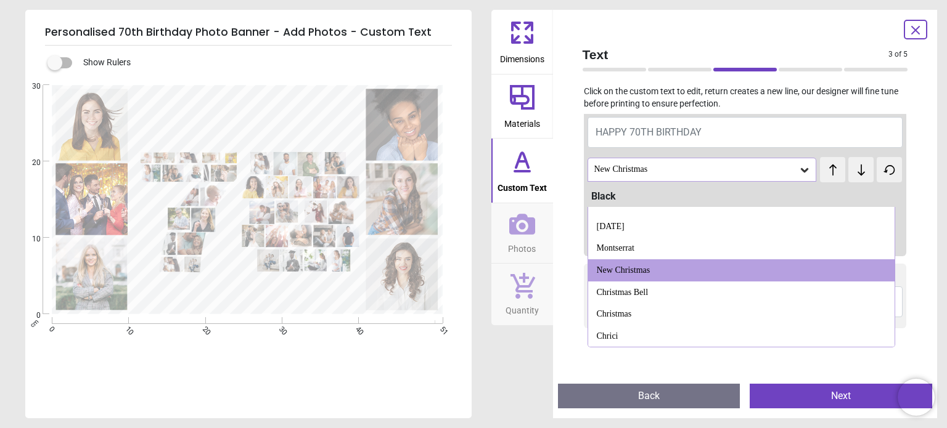
click at [829, 179] on button at bounding box center [832, 169] width 25 height 25
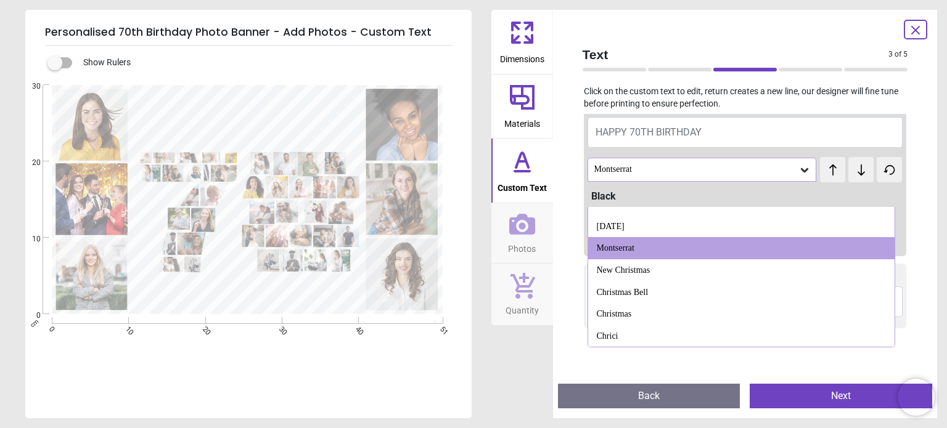
click at [829, 179] on button at bounding box center [832, 169] width 25 height 25
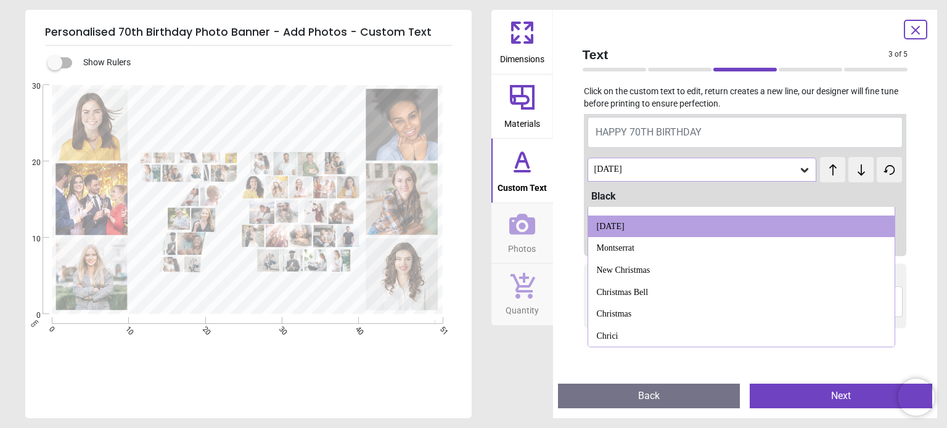
click at [829, 179] on button at bounding box center [832, 169] width 25 height 25
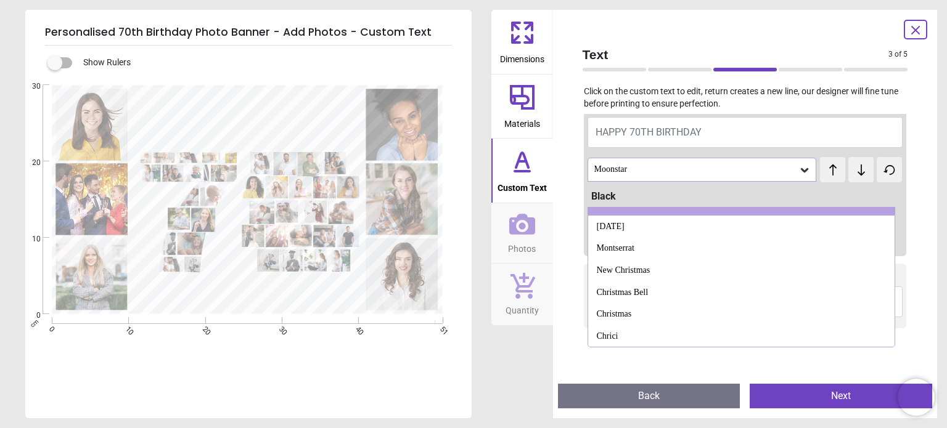
scroll to position [1339, 0]
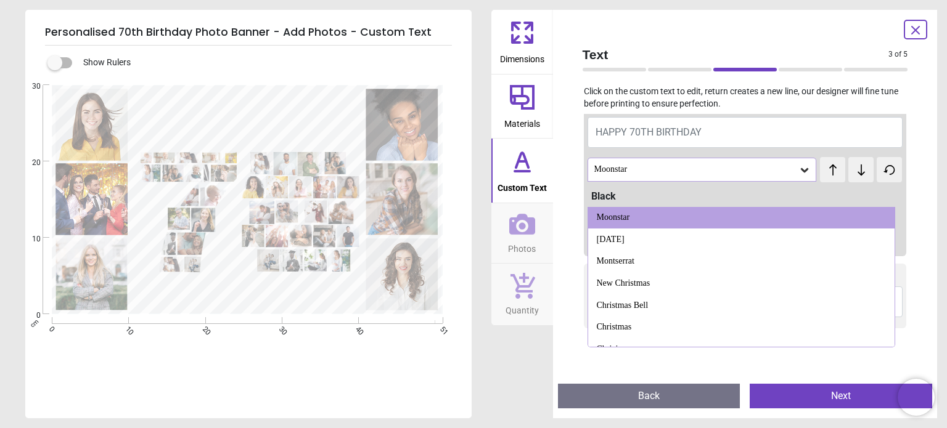
click at [827, 174] on icon at bounding box center [833, 170] width 18 height 12
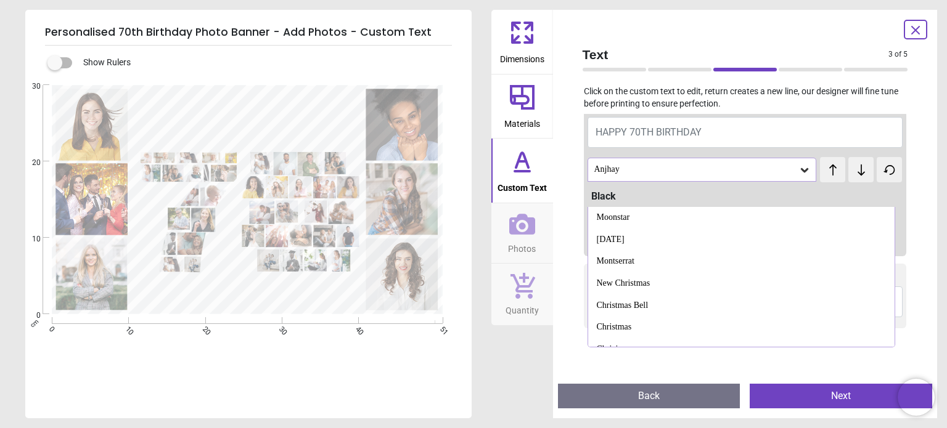
scroll to position [1317, 0]
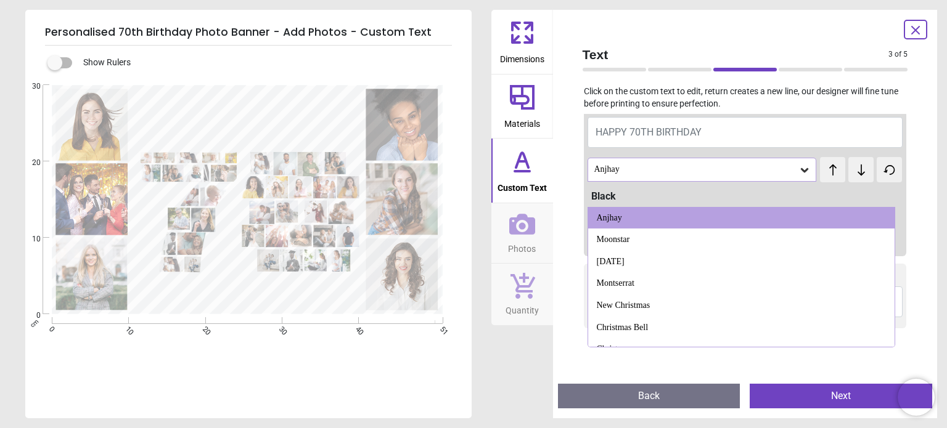
click at [827, 174] on icon at bounding box center [833, 170] width 18 height 12
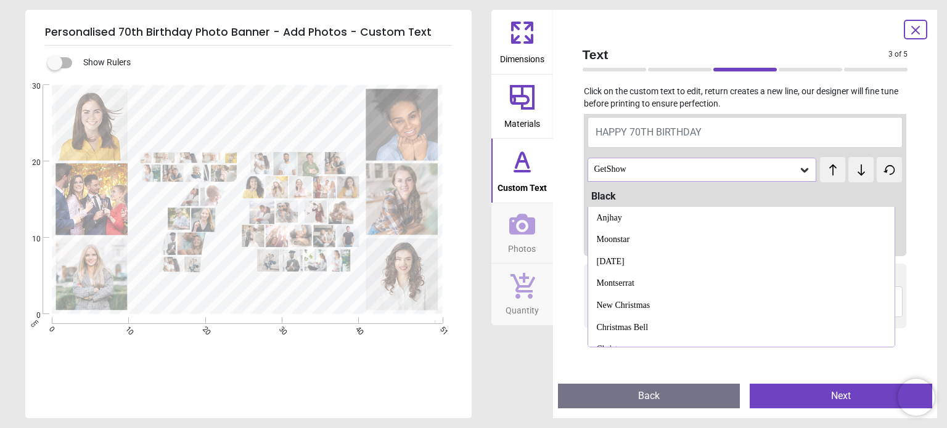
scroll to position [1295, 0]
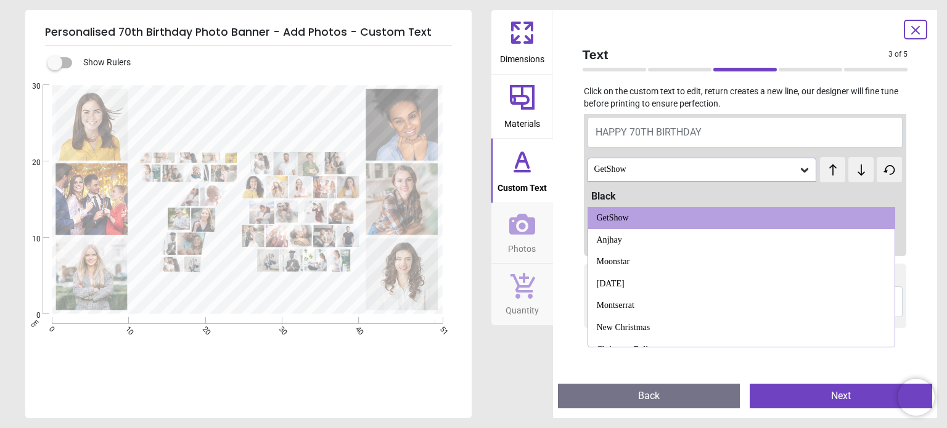
click at [829, 170] on icon at bounding box center [832, 169] width 7 height 11
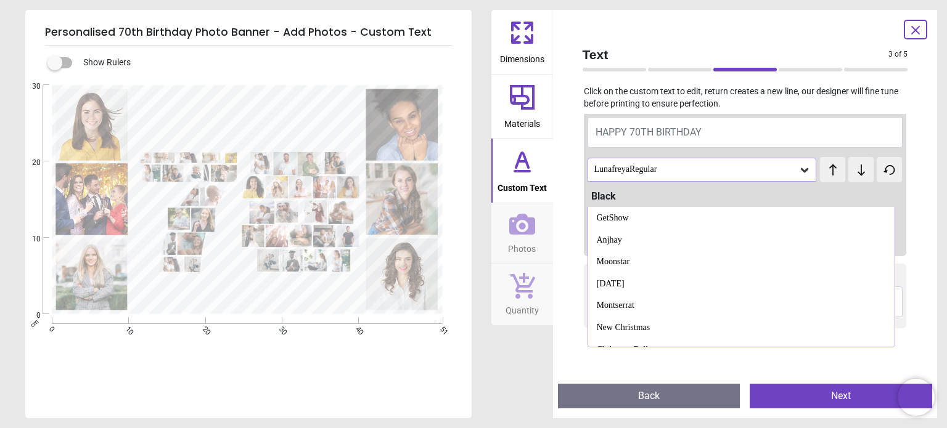
scroll to position [1272, 0]
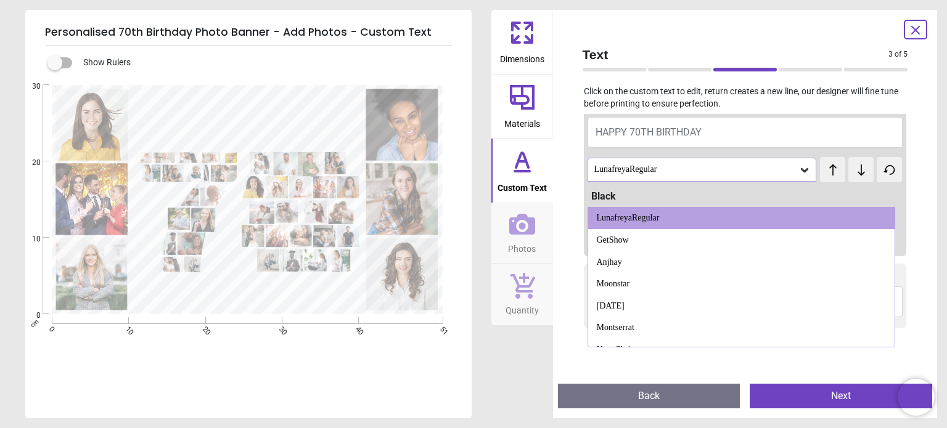
click at [829, 170] on icon at bounding box center [832, 169] width 7 height 11
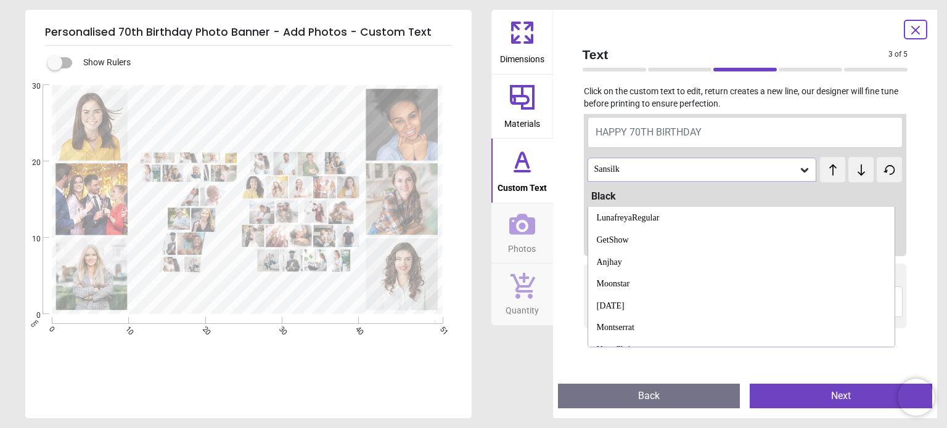
scroll to position [1251, 0]
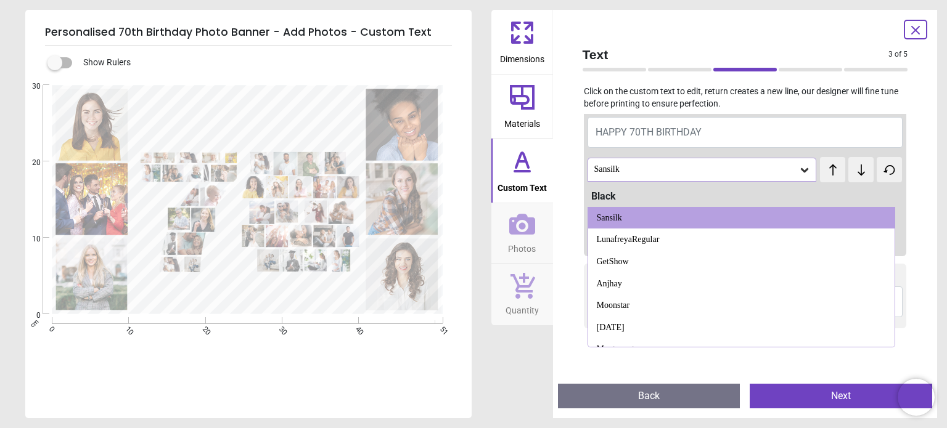
click at [825, 170] on div "test test" at bounding box center [832, 163] width 24 height 12
click at [857, 173] on icon at bounding box center [861, 170] width 18 height 12
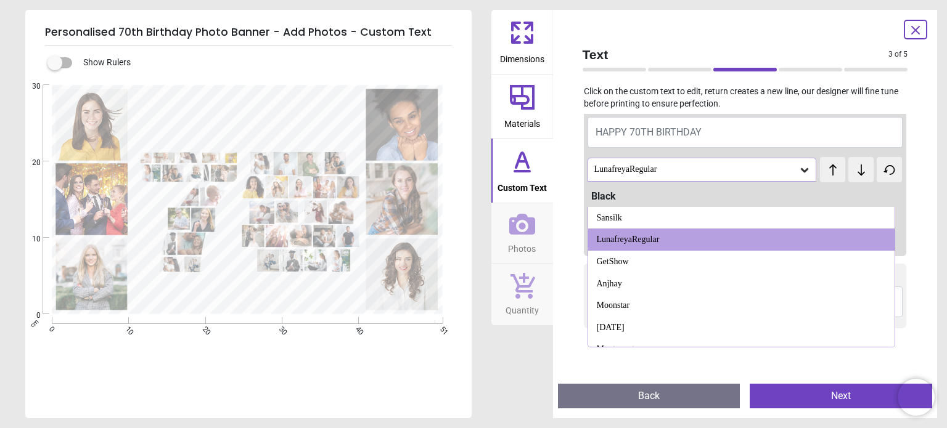
click at [857, 173] on icon at bounding box center [861, 170] width 18 height 12
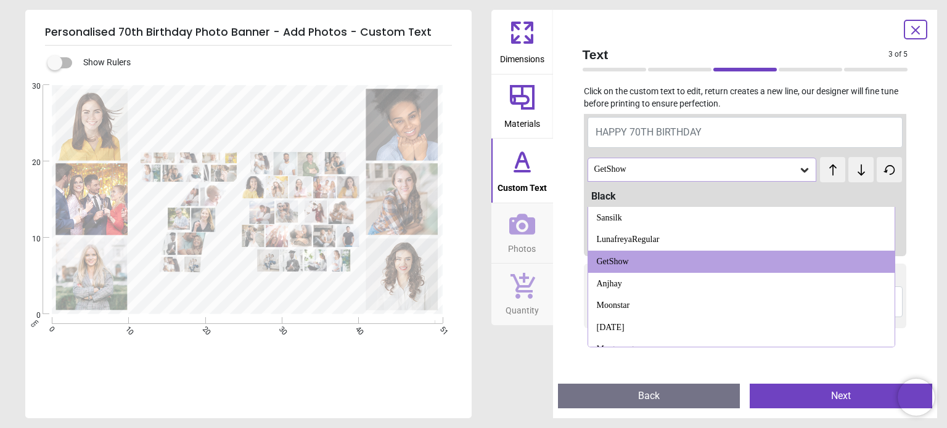
click at [857, 173] on icon at bounding box center [861, 170] width 18 height 12
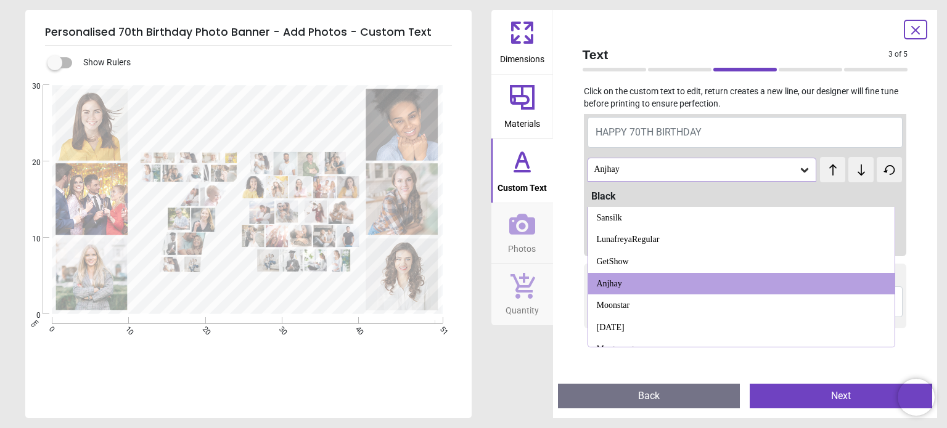
click at [857, 173] on icon at bounding box center [861, 170] width 18 height 12
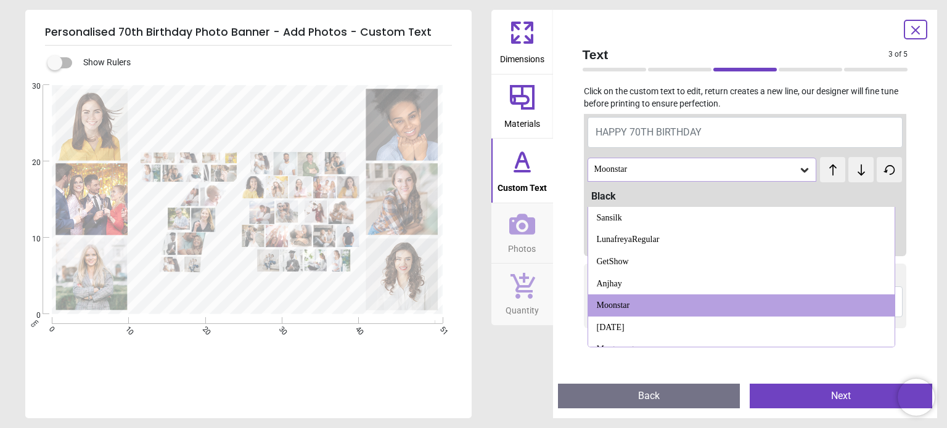
click at [857, 173] on icon at bounding box center [861, 170] width 18 height 12
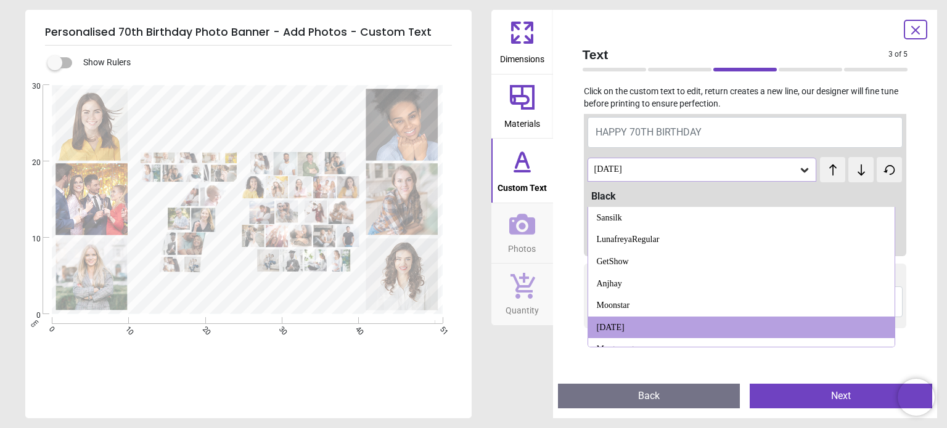
click at [857, 173] on icon at bounding box center [861, 170] width 18 height 12
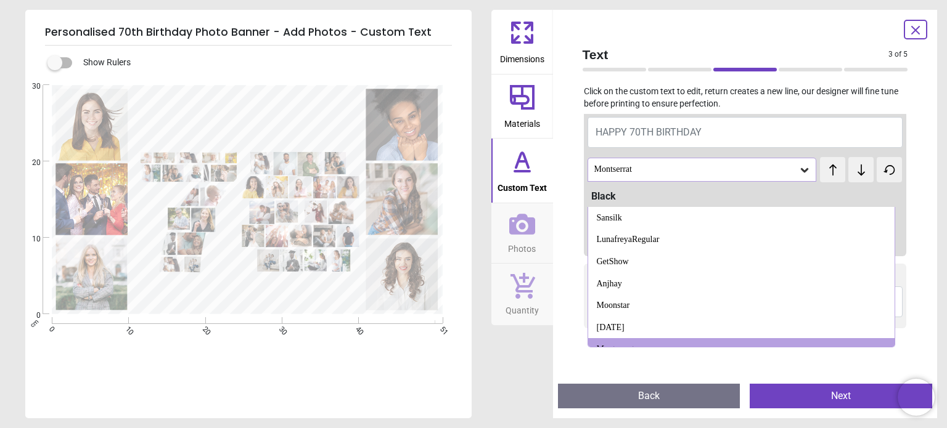
scroll to position [1264, 0]
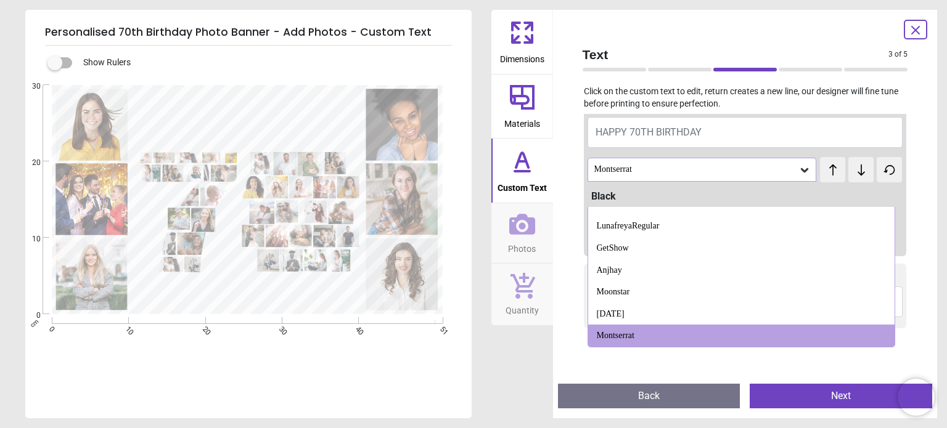
click at [907, 197] on div "Custom Text 1 HAPPY 70TH BIRTHDAY Montserrat test test Abril Fatface Actor Agda…" at bounding box center [745, 244] width 345 height 260
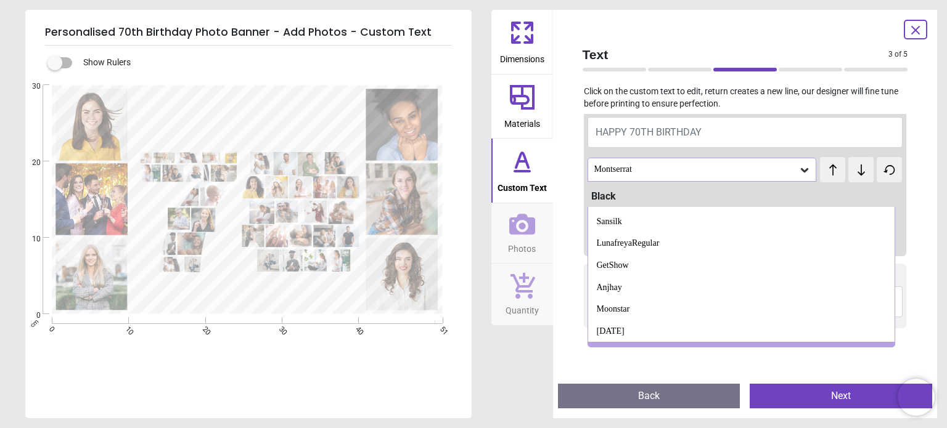
scroll to position [1240, 0]
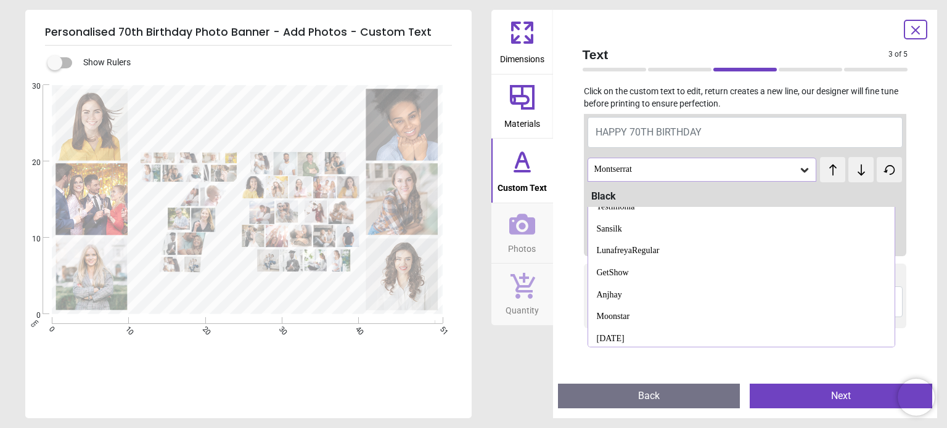
click at [878, 193] on div "Black" at bounding box center [747, 197] width 312 height 14
click at [661, 193] on div "Black" at bounding box center [747, 197] width 312 height 14
click at [827, 174] on icon at bounding box center [833, 170] width 18 height 12
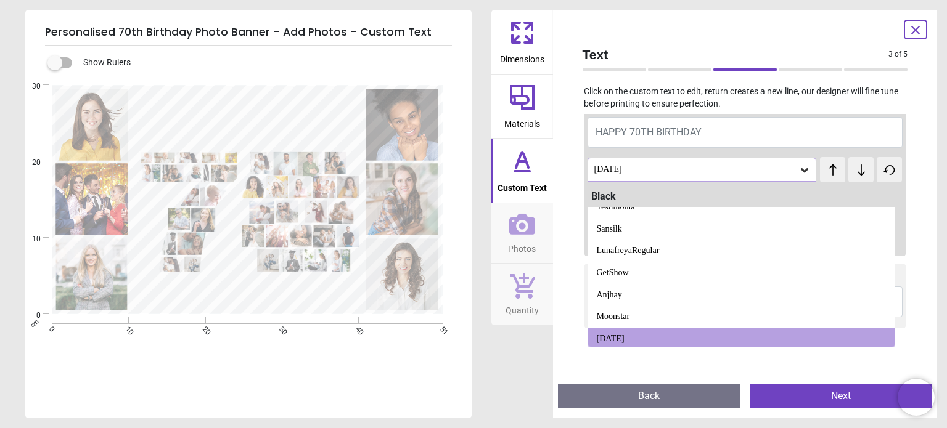
scroll to position [1243, 0]
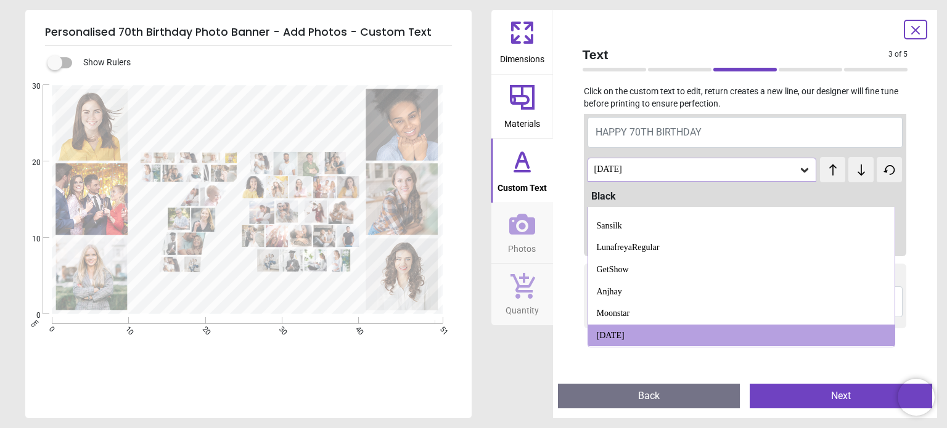
click at [827, 174] on icon at bounding box center [833, 170] width 18 height 12
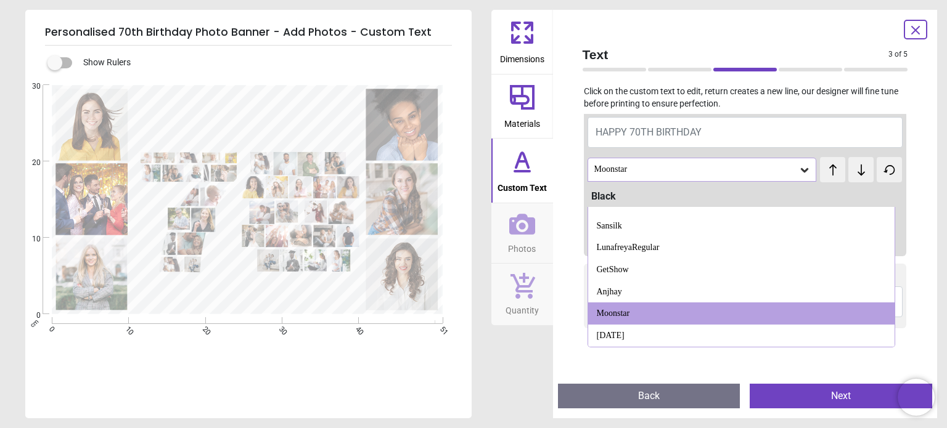
click at [827, 174] on icon at bounding box center [833, 170] width 18 height 12
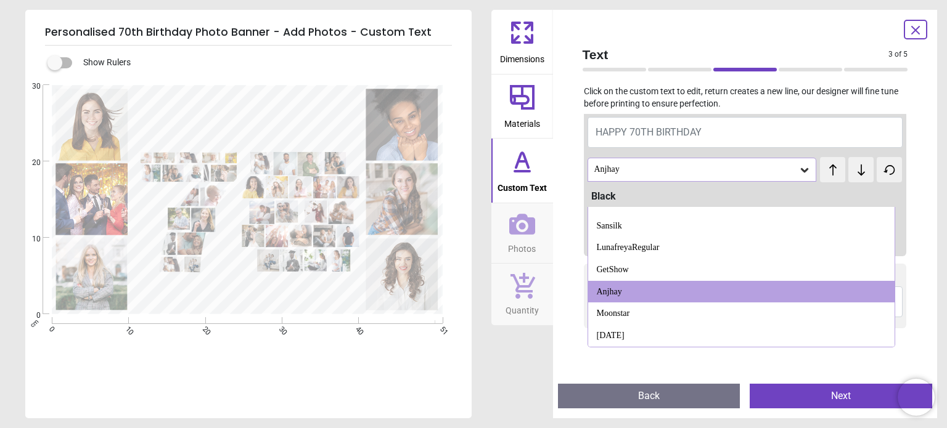
click at [827, 174] on icon at bounding box center [833, 170] width 18 height 12
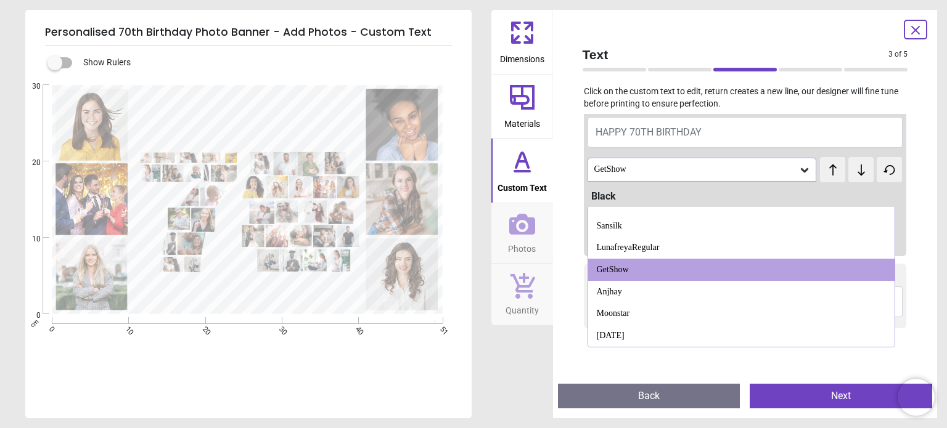
click at [827, 174] on icon at bounding box center [833, 170] width 18 height 12
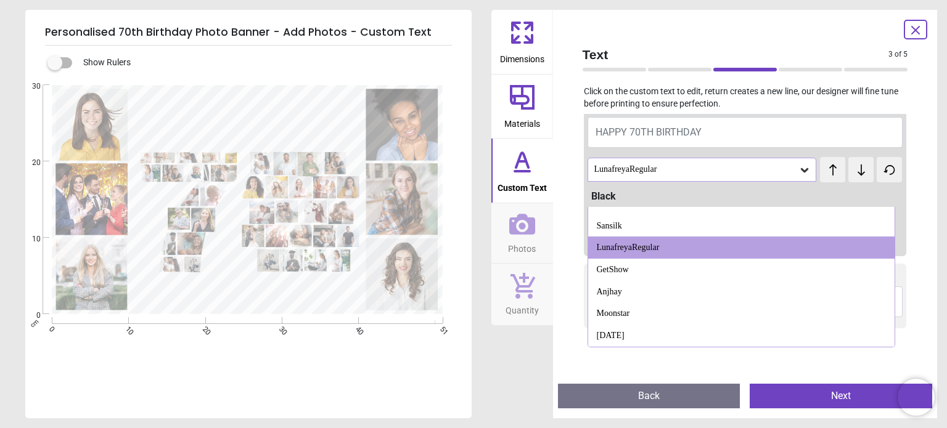
click at [827, 174] on icon at bounding box center [833, 170] width 18 height 12
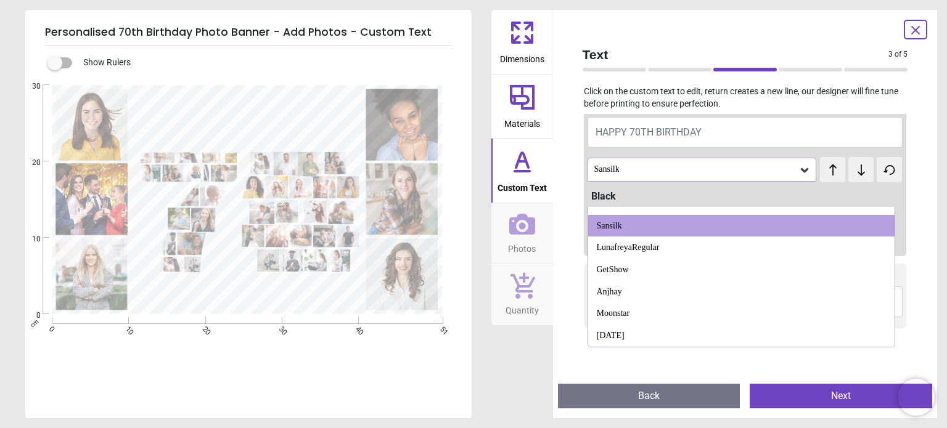
click at [827, 174] on icon at bounding box center [833, 170] width 18 height 12
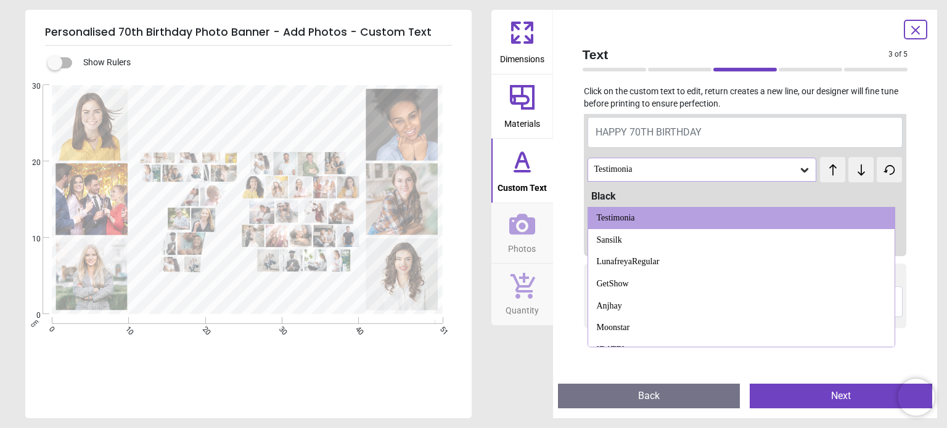
click at [827, 174] on icon at bounding box center [833, 170] width 18 height 12
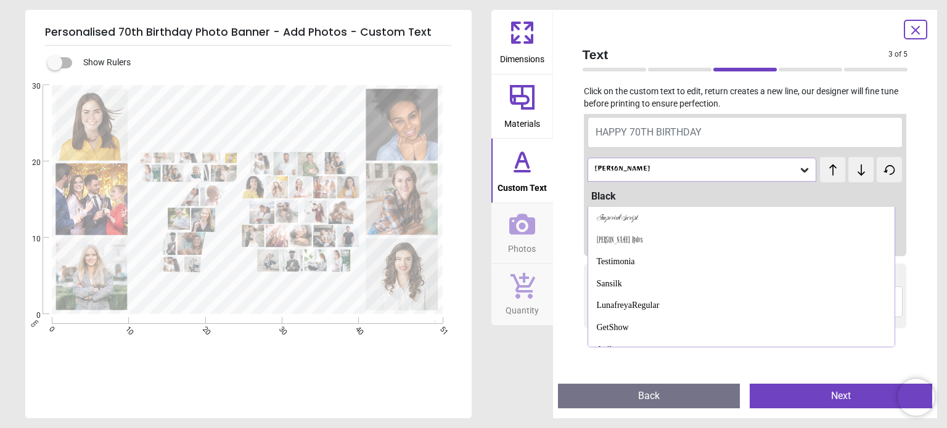
scroll to position [1163, 0]
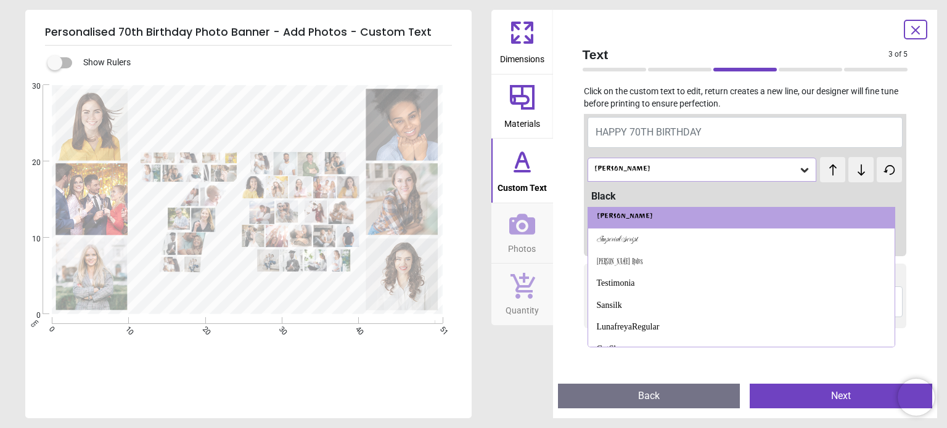
click at [827, 174] on icon at bounding box center [833, 170] width 18 height 12
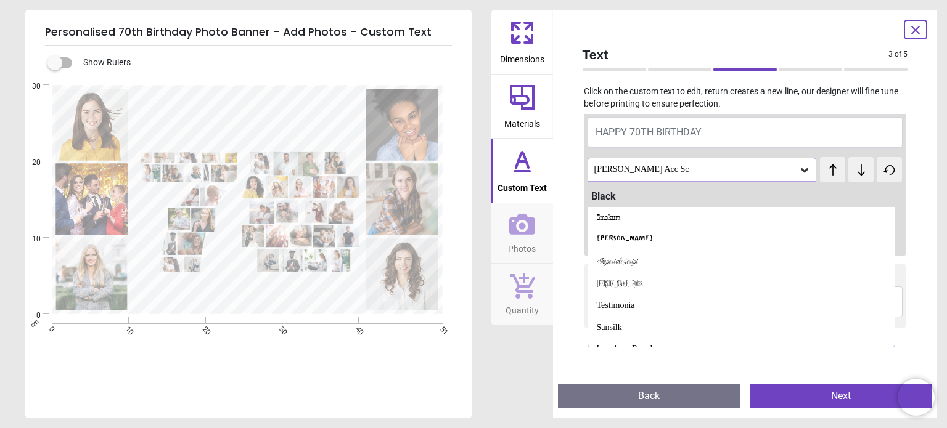
scroll to position [1119, 0]
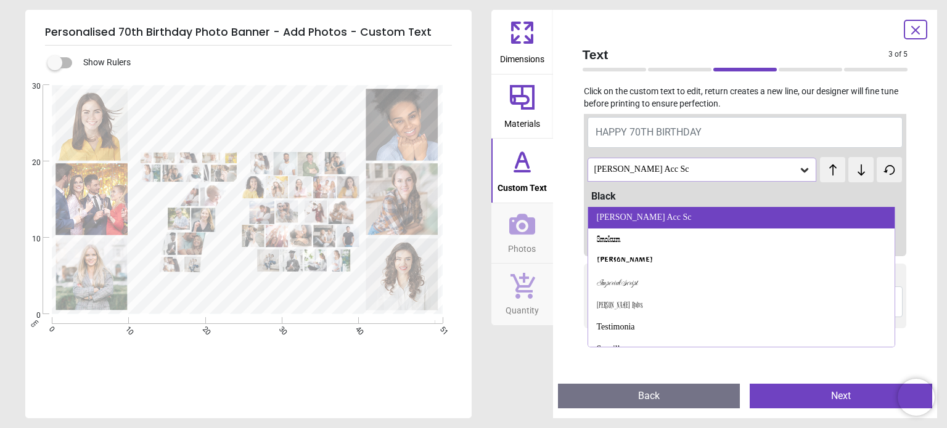
click at [695, 218] on div "Bruno Acc Sc" at bounding box center [741, 218] width 306 height 22
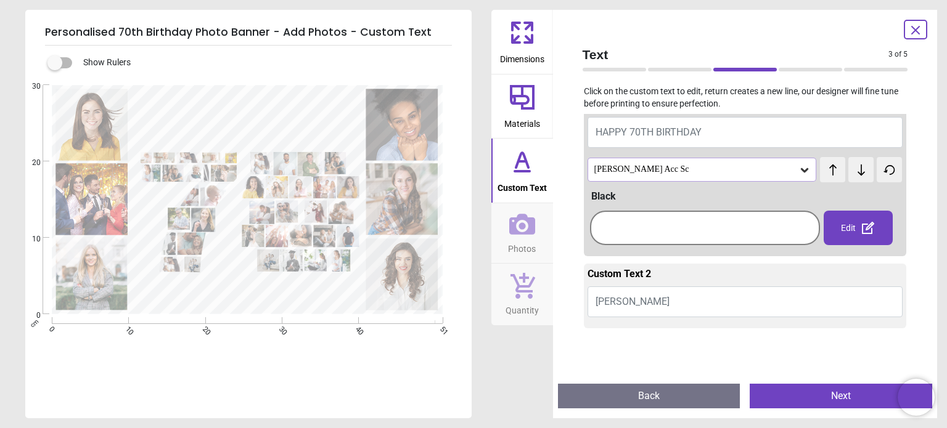
click at [629, 301] on span "Caroline" at bounding box center [632, 302] width 74 height 12
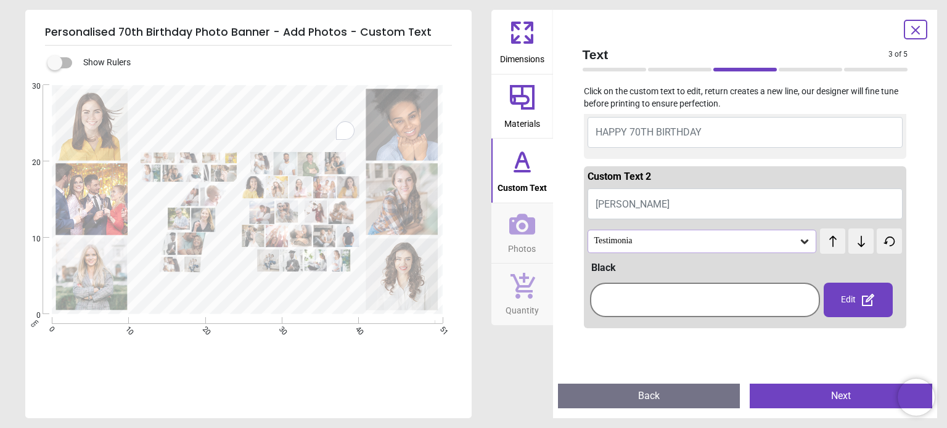
click at [621, 295] on div at bounding box center [705, 300] width 224 height 28
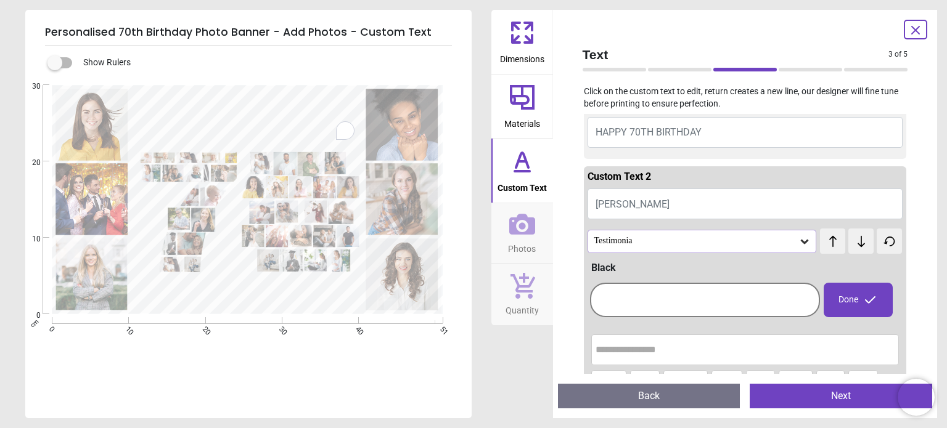
click at [621, 295] on div at bounding box center [705, 300] width 224 height 28
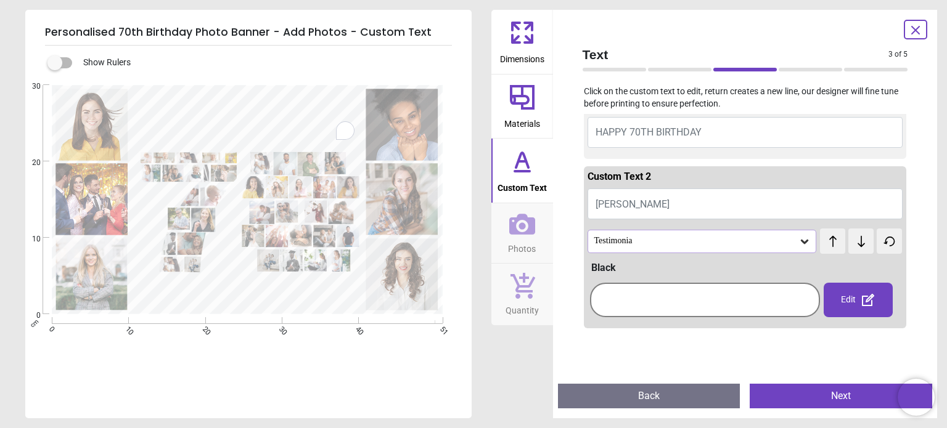
click at [598, 298] on div at bounding box center [705, 300] width 224 height 28
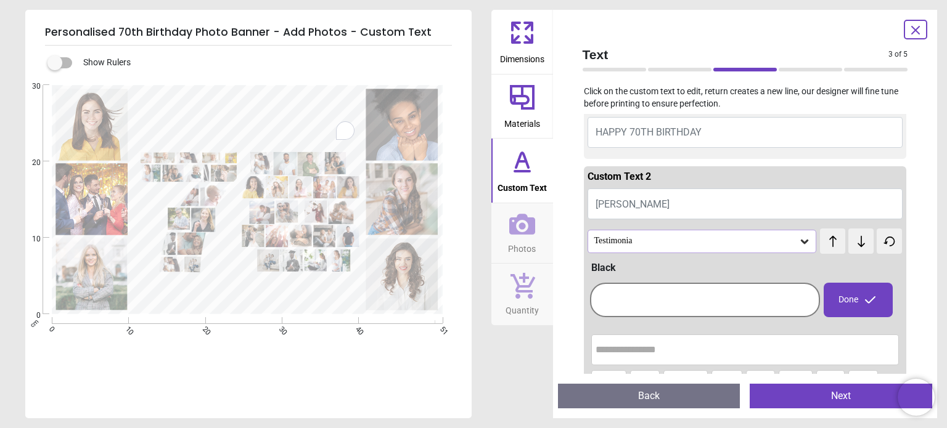
click at [632, 211] on button "Caroline" at bounding box center [745, 204] width 316 height 31
click at [819, 395] on button "Next" at bounding box center [841, 396] width 182 height 25
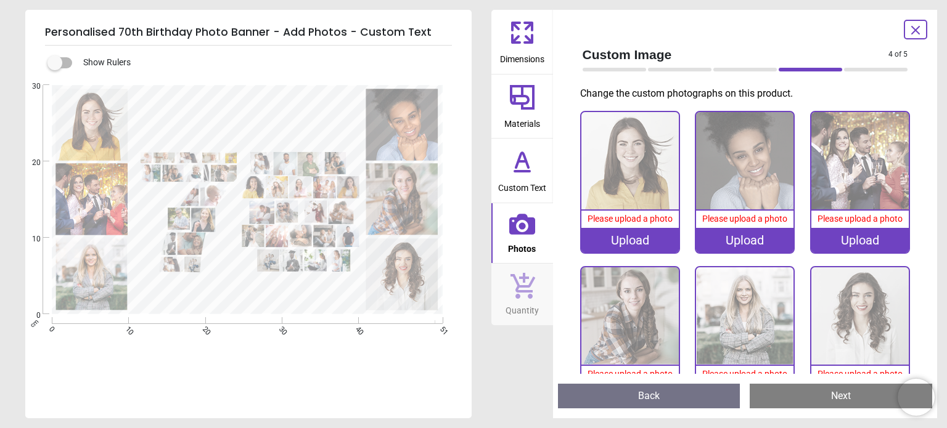
click at [533, 190] on span "Custom Text" at bounding box center [522, 185] width 48 height 18
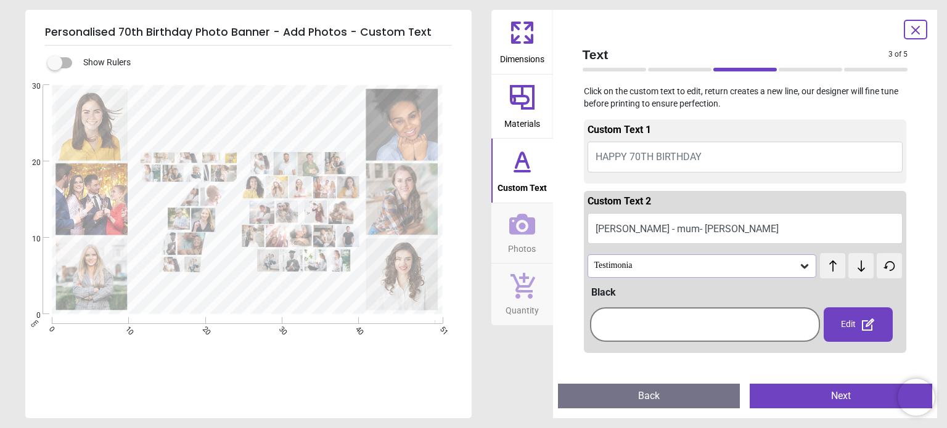
click at [640, 233] on button "Jackie - mum- Nan" at bounding box center [745, 228] width 316 height 31
click at [639, 225] on button "Jackie - mum- Nan" at bounding box center [745, 228] width 316 height 31
click at [676, 226] on button "Jackie - mum- Nan" at bounding box center [745, 228] width 316 height 31
click at [842, 317] on div "Edit" at bounding box center [858, 325] width 69 height 35
click at [663, 231] on button "Jackie - mum- Nan" at bounding box center [745, 228] width 316 height 31
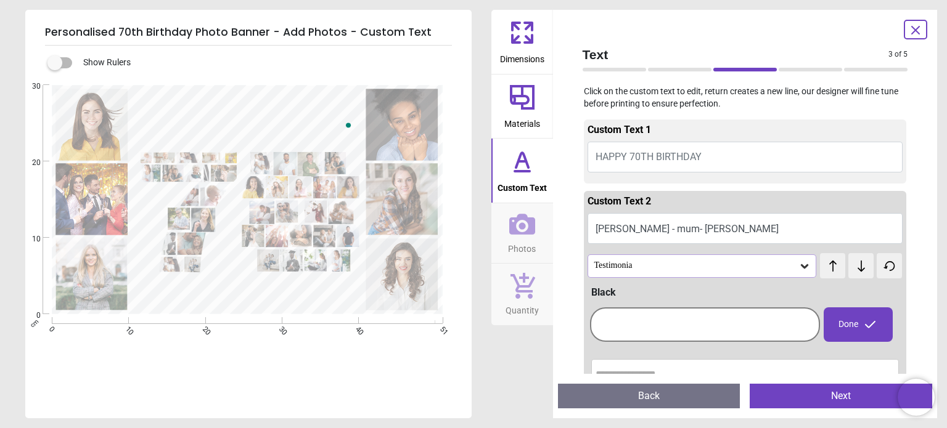
click at [639, 228] on button "Jackie - mum- Nan" at bounding box center [745, 228] width 316 height 31
click at [626, 221] on button "Jackie - mum- Nan" at bounding box center [745, 228] width 316 height 31
click at [639, 219] on button "Jackie - mum- Nan" at bounding box center [745, 228] width 316 height 31
click at [647, 229] on button "Jackie - mum- Nan" at bounding box center [745, 228] width 316 height 31
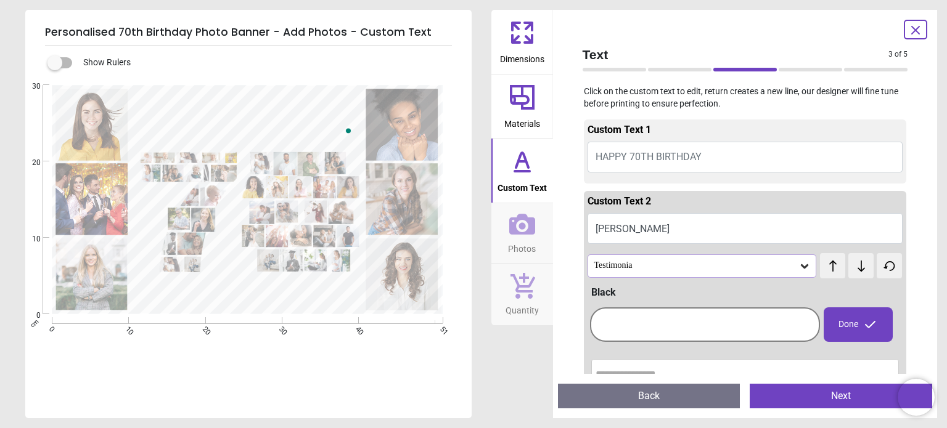
type textarea "**********"
click at [647, 229] on button "Jackie - mum" at bounding box center [745, 228] width 316 height 31
type textarea "**********"
click at [853, 330] on div "Done" at bounding box center [858, 325] width 69 height 35
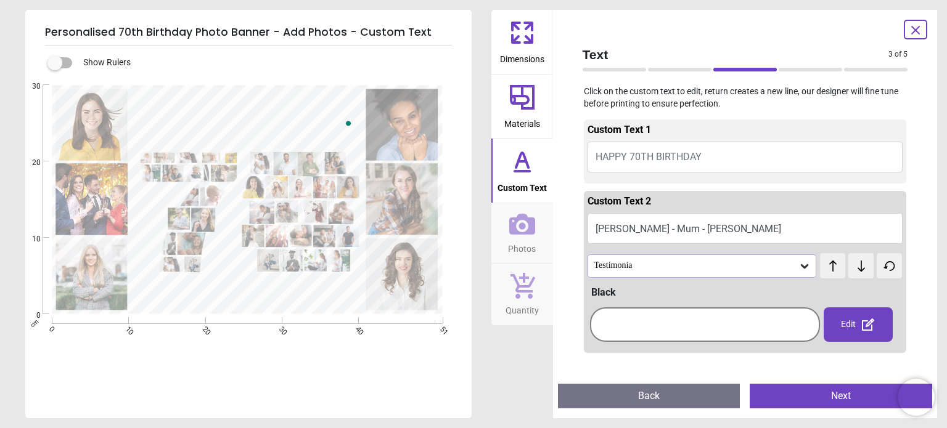
click at [851, 398] on button "Next" at bounding box center [841, 396] width 182 height 25
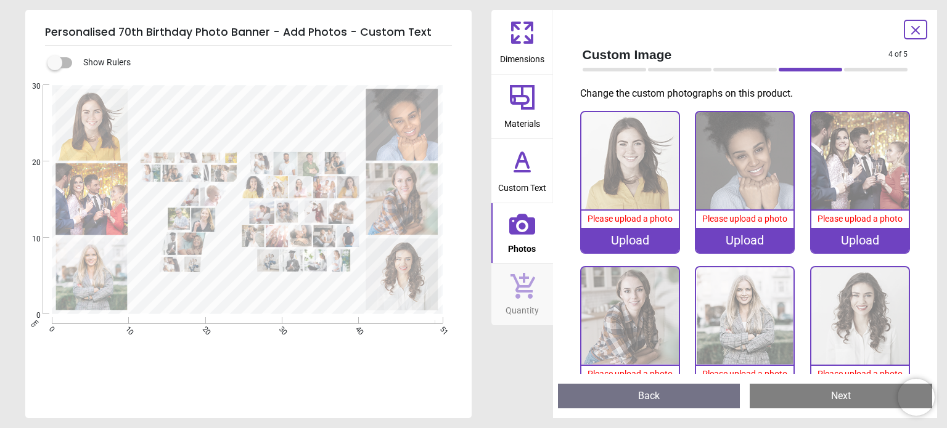
click at [631, 228] on div "Upload" at bounding box center [629, 240] width 97 height 25
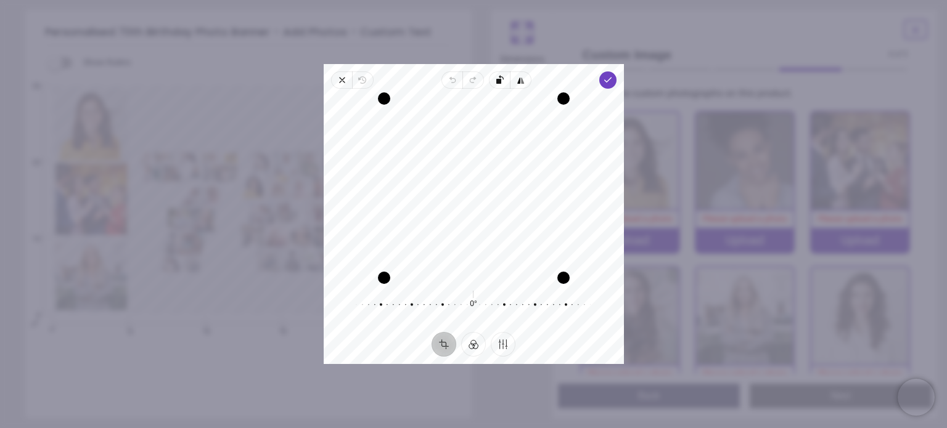
drag, startPoint x: 507, startPoint y: 125, endPoint x: 505, endPoint y: 157, distance: 32.1
click at [505, 157] on div "Recenter" at bounding box center [473, 188] width 280 height 179
click at [610, 83] on icon "button" at bounding box center [607, 80] width 10 height 10
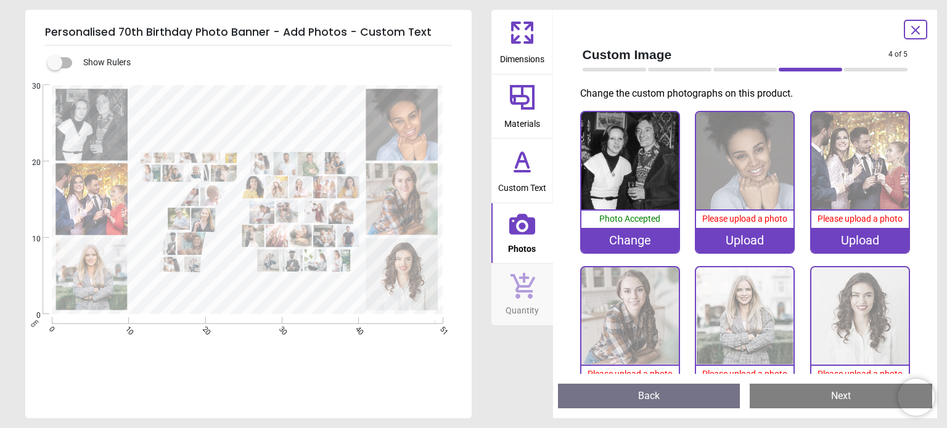
click at [750, 243] on div "Upload" at bounding box center [744, 240] width 97 height 25
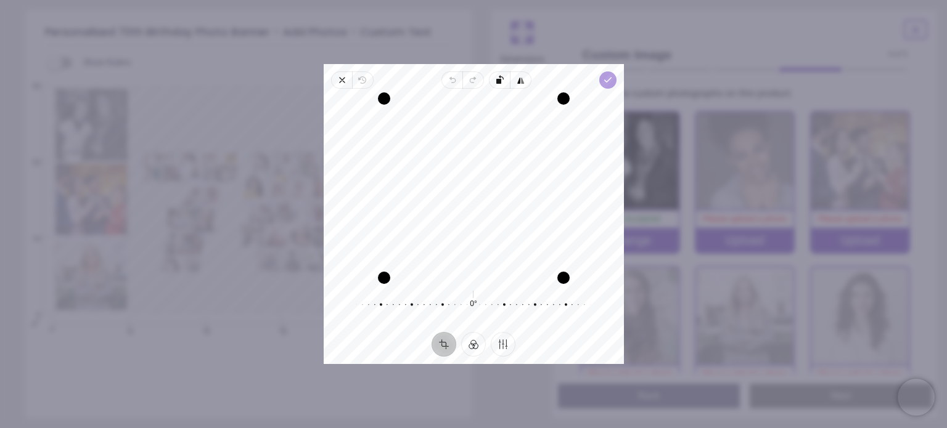
click at [611, 77] on icon "button" at bounding box center [607, 80] width 10 height 10
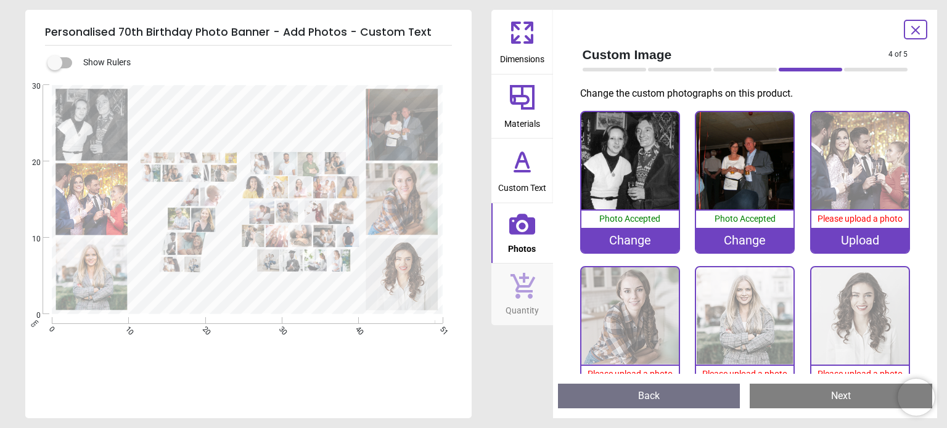
click at [849, 242] on div "Upload" at bounding box center [859, 240] width 97 height 25
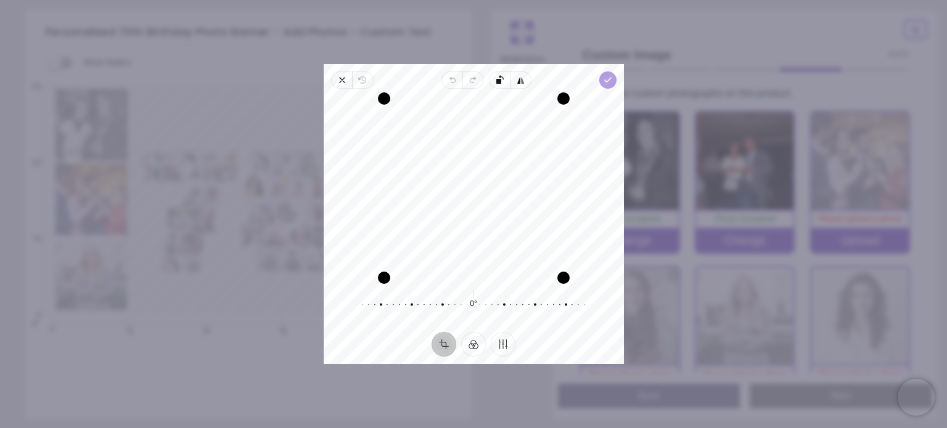
click at [608, 78] on polyline "button" at bounding box center [607, 80] width 7 height 4
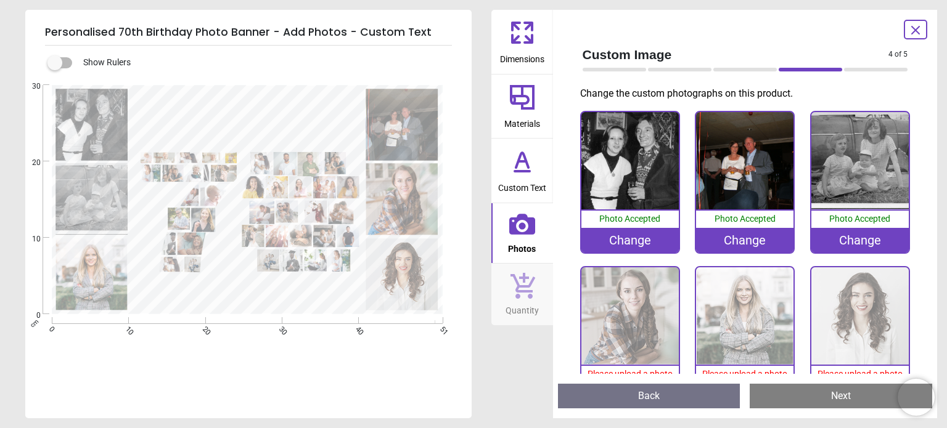
click at [639, 366] on div "Please upload a photo" at bounding box center [629, 374] width 97 height 17
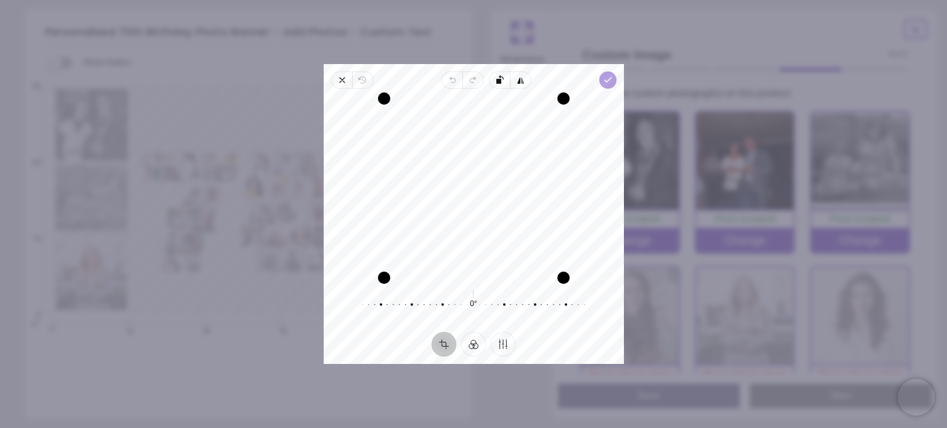
click at [609, 79] on polyline "button" at bounding box center [607, 80] width 7 height 4
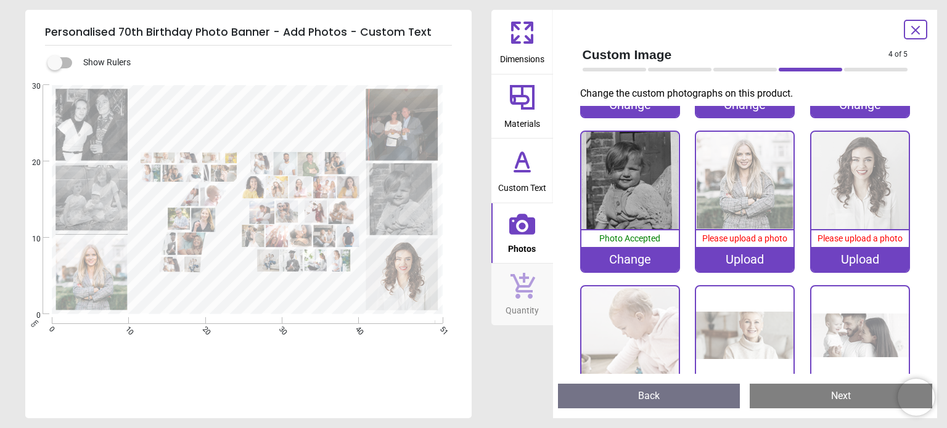
scroll to position [140, 0]
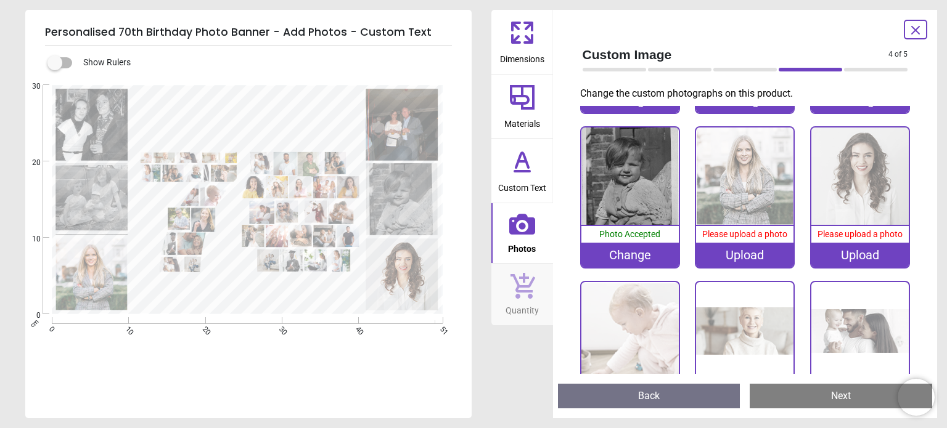
click at [745, 253] on div "Upload" at bounding box center [744, 255] width 97 height 25
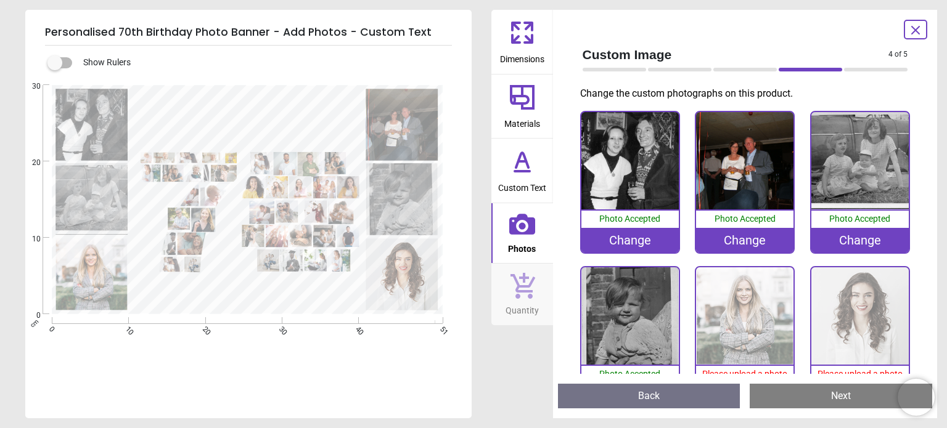
scroll to position [140, 0]
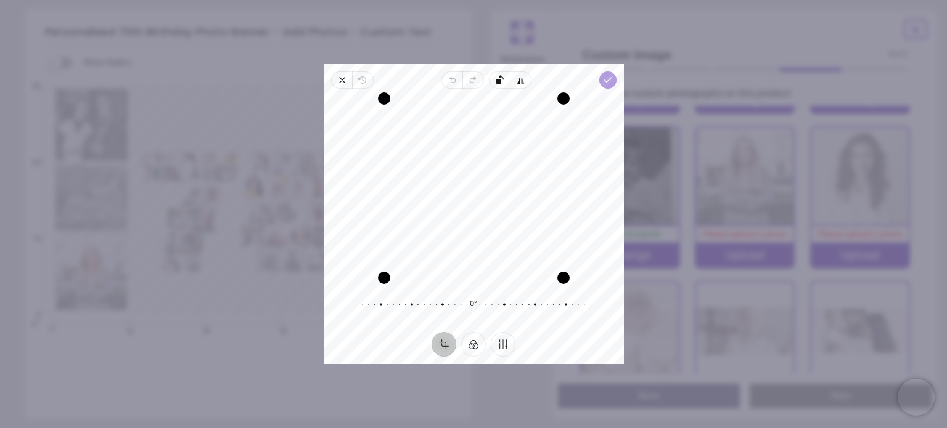
click at [606, 78] on icon "button" at bounding box center [607, 80] width 10 height 10
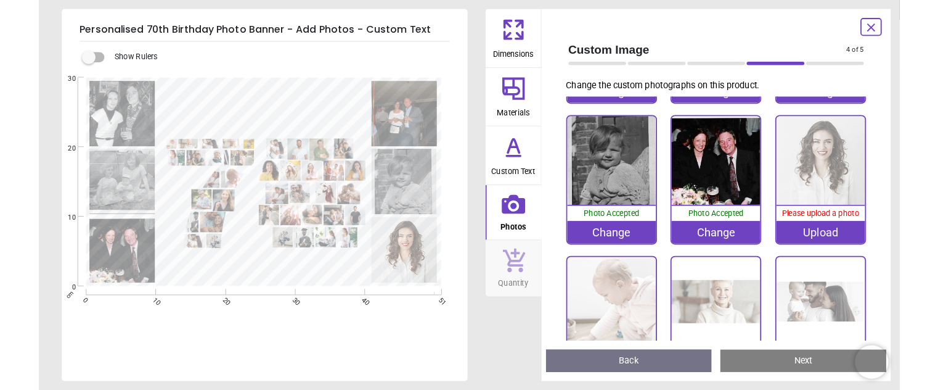
scroll to position [0, 0]
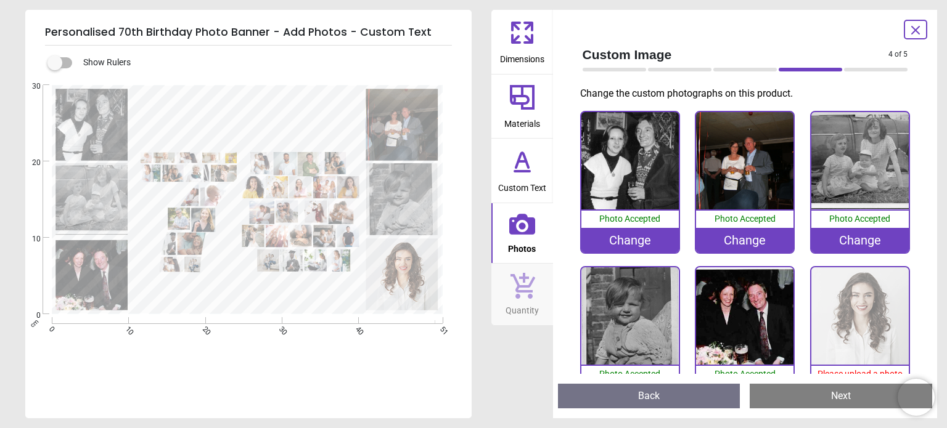
click at [631, 249] on div "Change" at bounding box center [629, 240] width 97 height 25
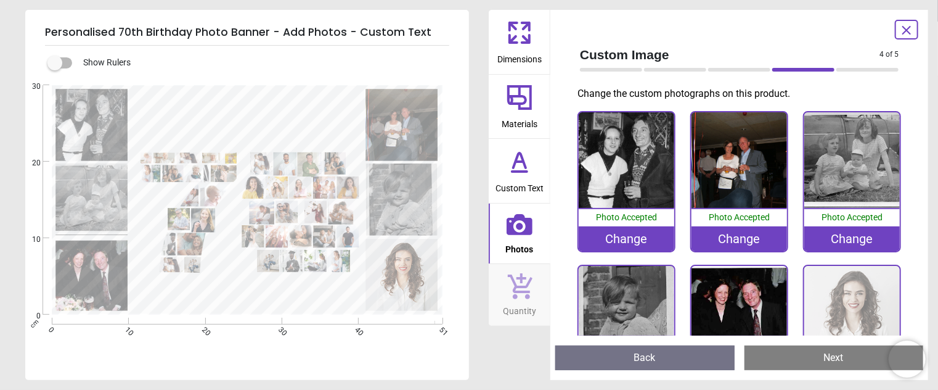
click at [851, 301] on img at bounding box center [852, 314] width 96 height 96
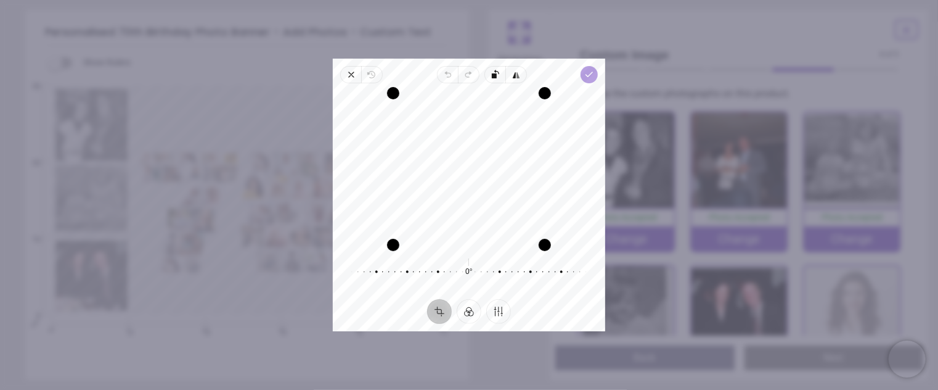
click at [597, 76] on span "Done" at bounding box center [589, 74] width 17 height 17
